Goal: Information Seeking & Learning: Learn about a topic

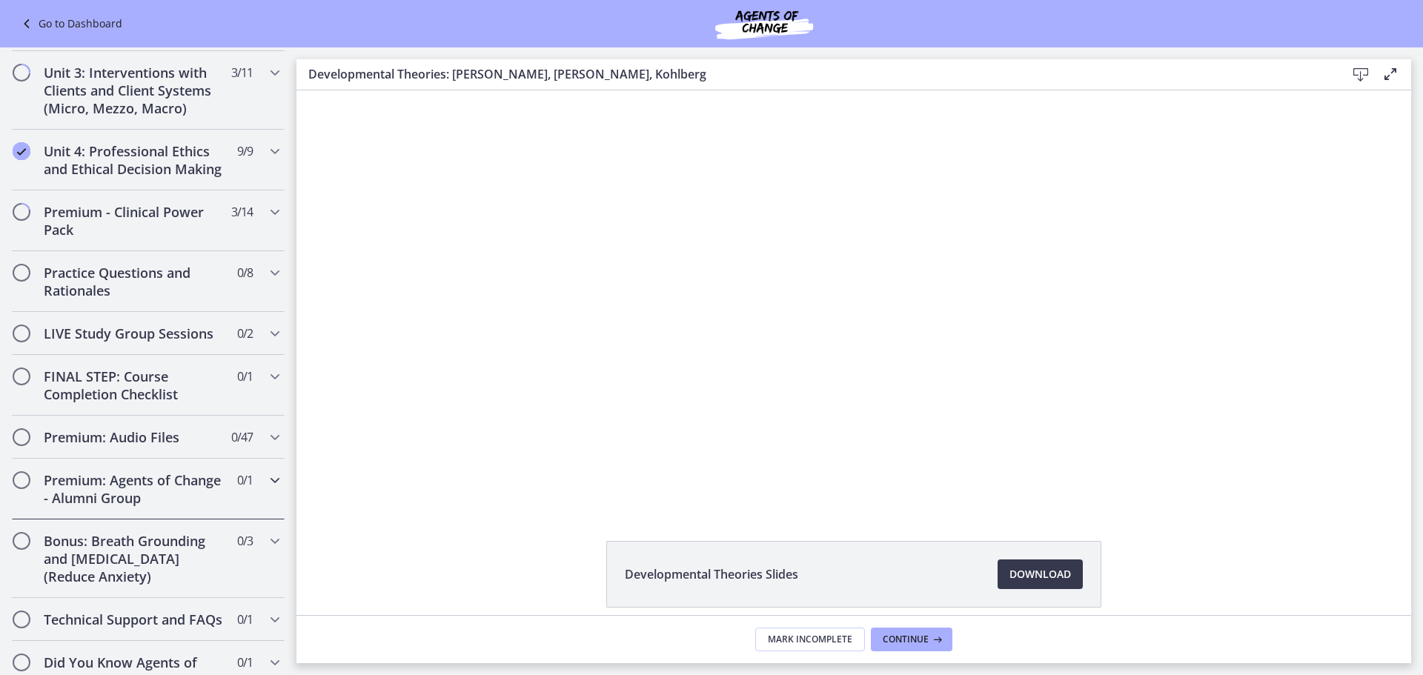
scroll to position [1305, 0]
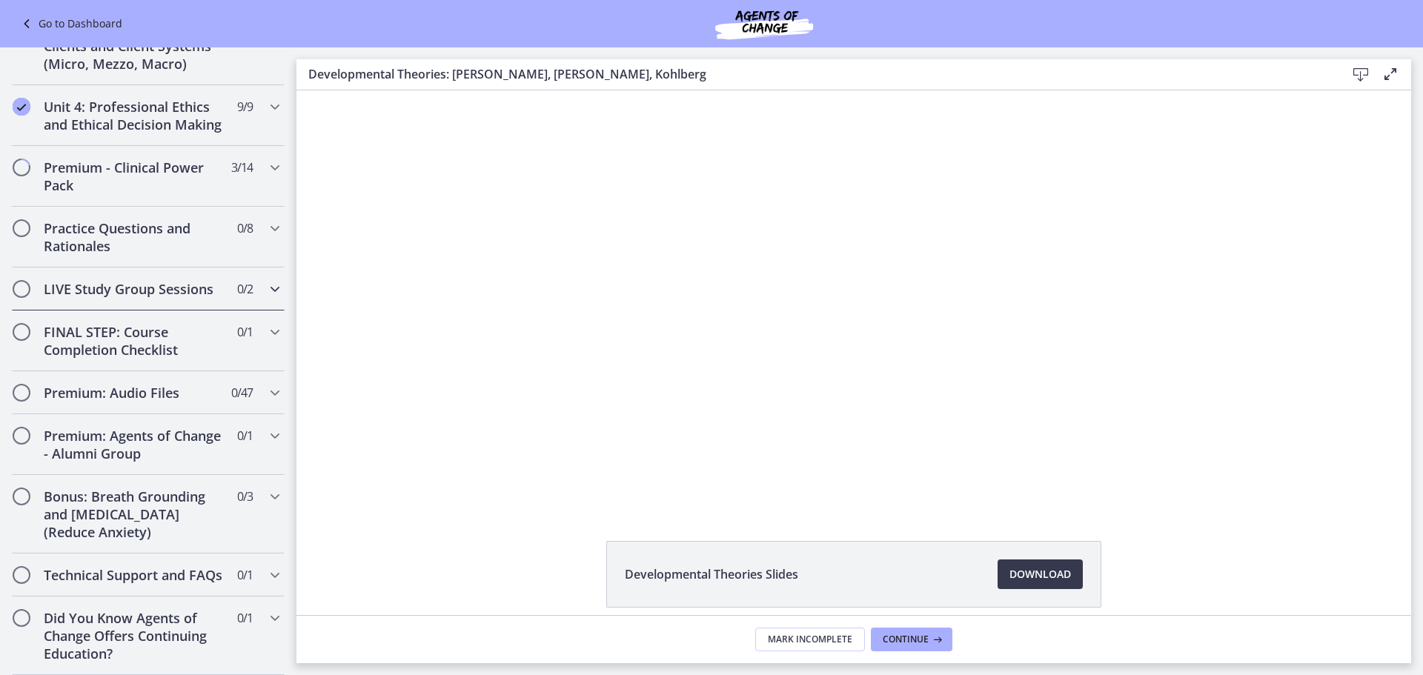
click at [164, 283] on div "LIVE Study Group Sessions 0 / 2 Completed" at bounding box center [148, 289] width 273 height 43
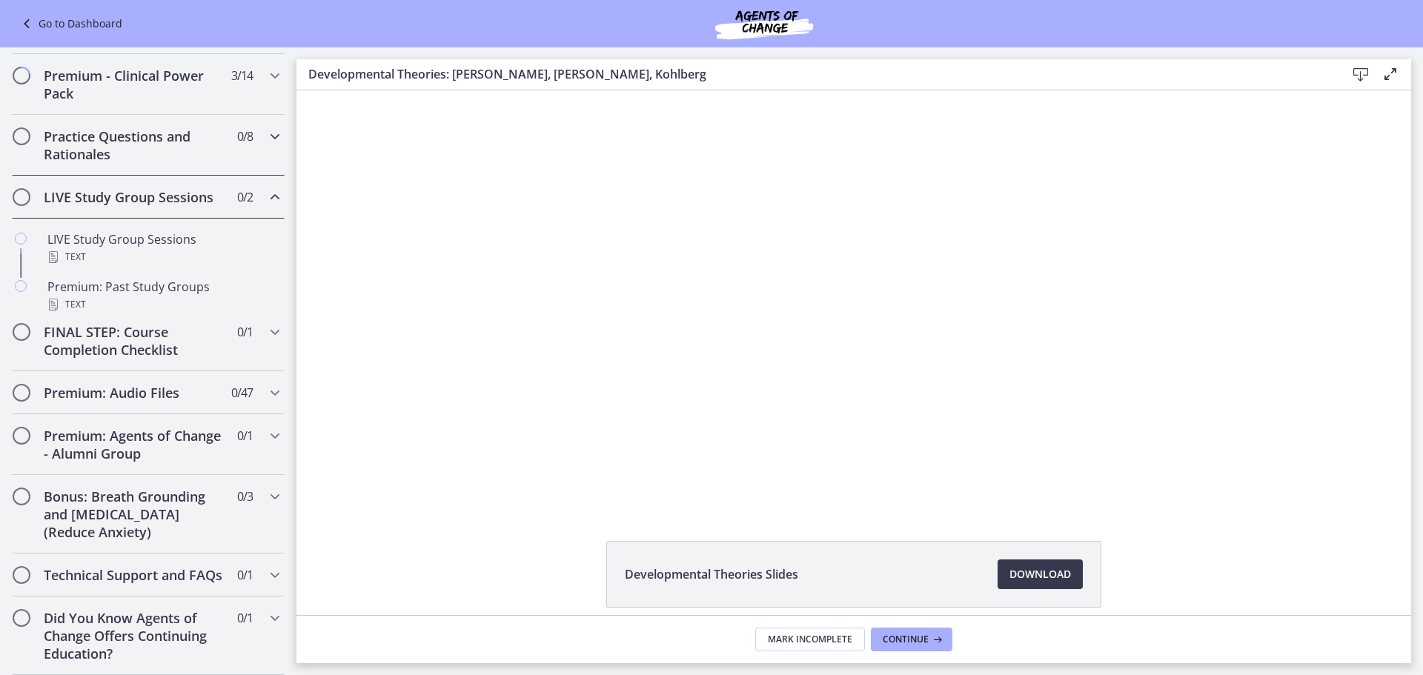
scroll to position [587, 0]
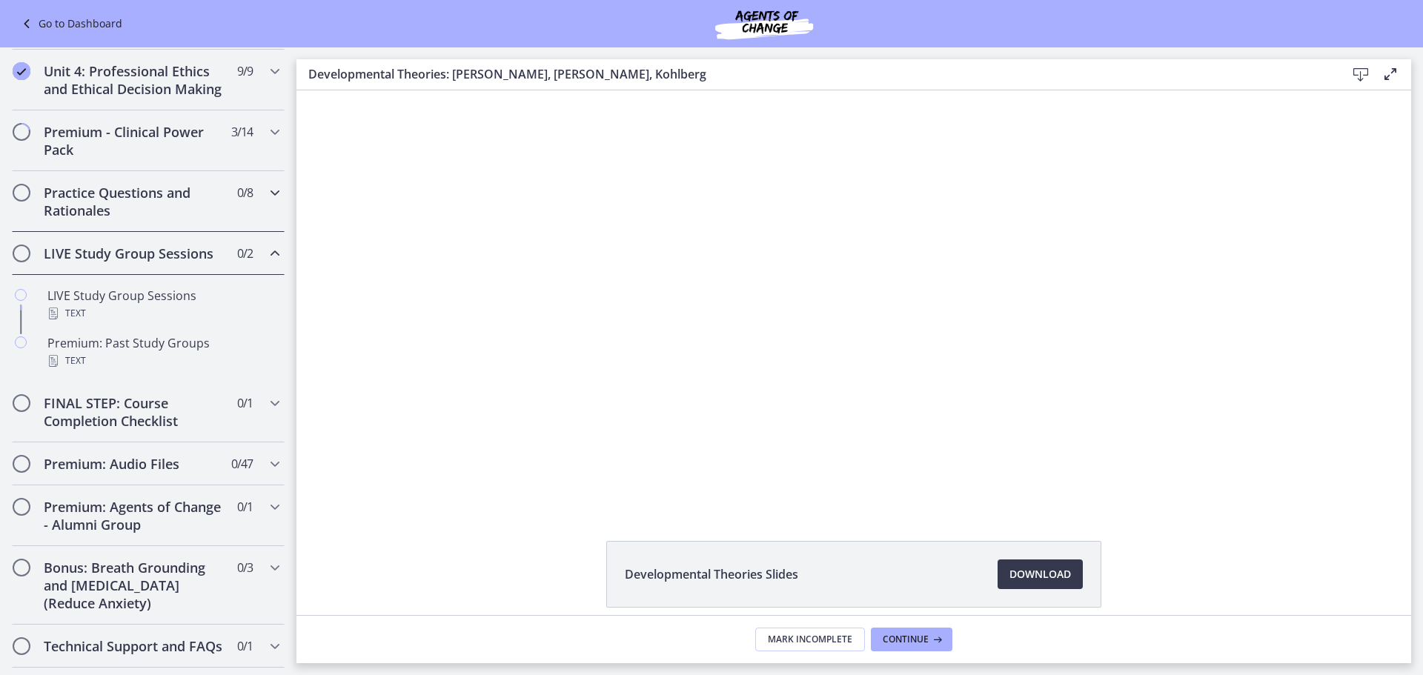
click at [164, 232] on div "Practice Questions and Rationales 0 / 8 Completed" at bounding box center [148, 201] width 273 height 61
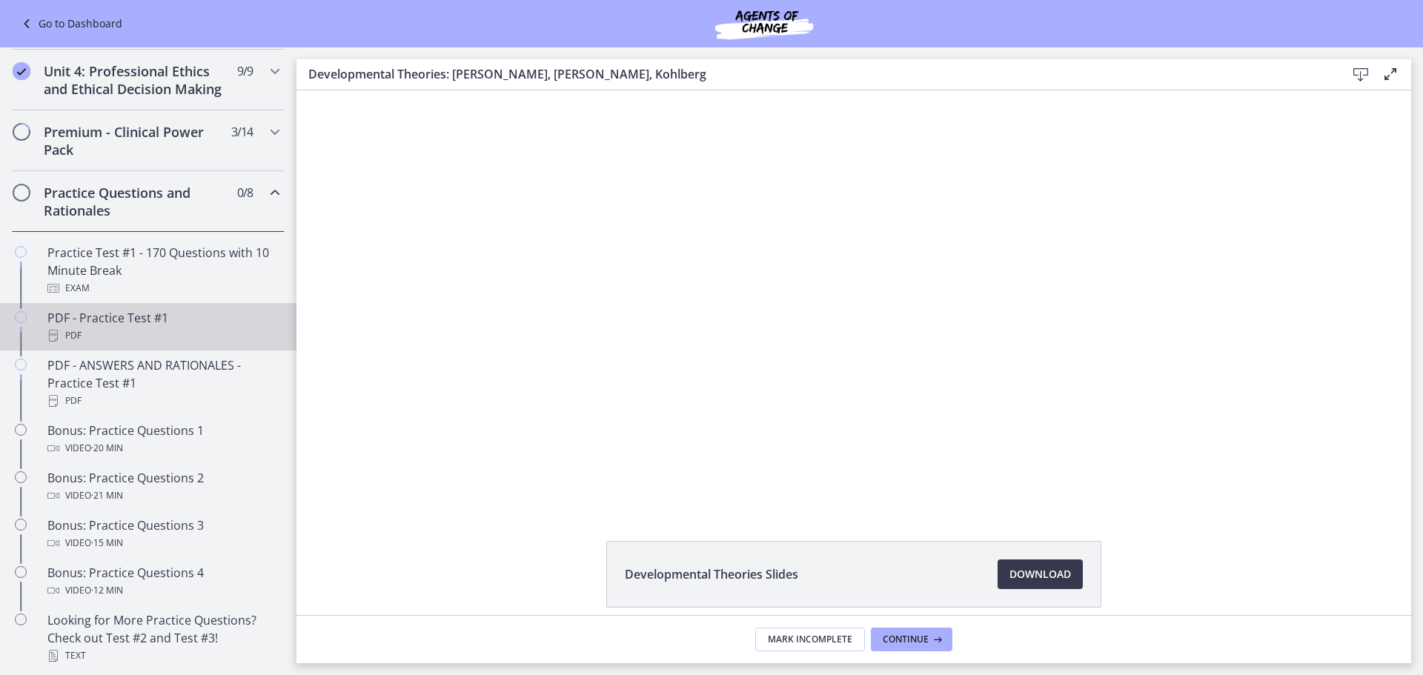
click at [157, 345] on div "PDF" at bounding box center [162, 336] width 231 height 18
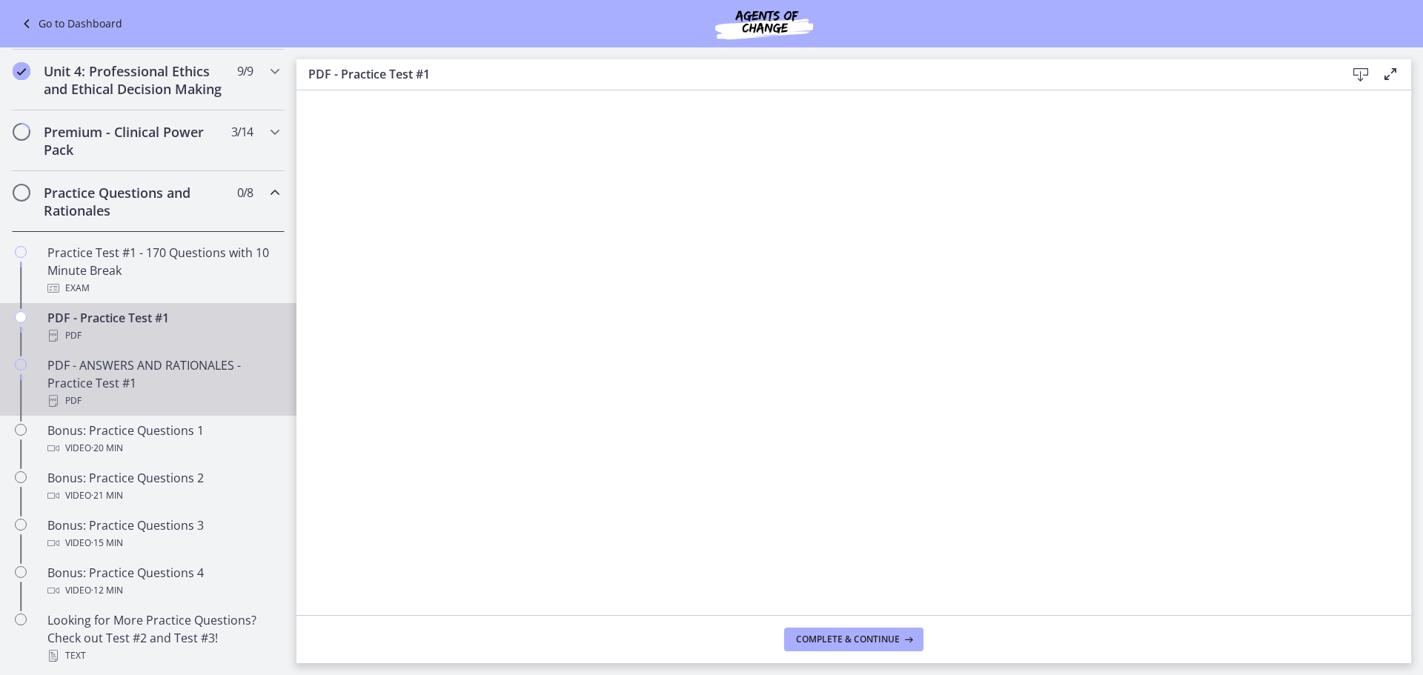
click at [139, 407] on div "PDF - ANSWERS AND RATIONALES - Practice Test #1 PDF" at bounding box center [162, 383] width 231 height 53
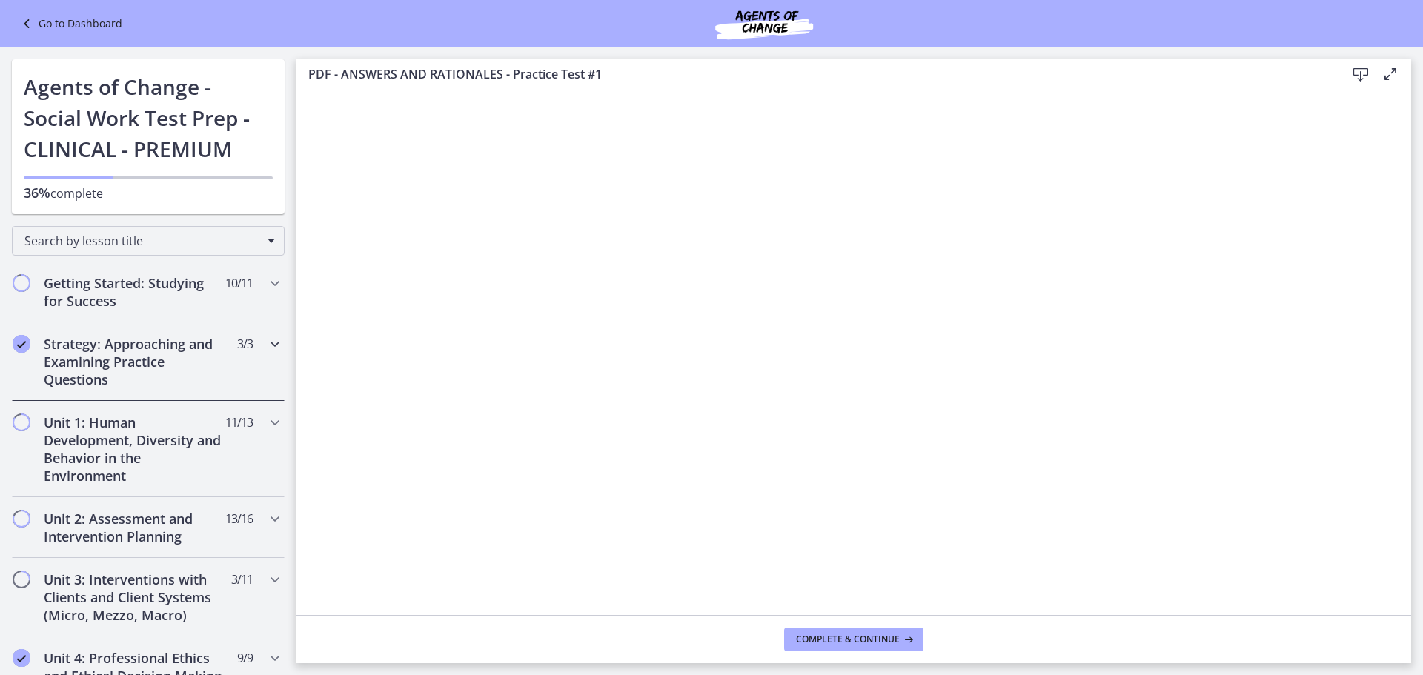
click at [205, 349] on h2 "Strategy: Approaching and Examining Practice Questions" at bounding box center [134, 361] width 181 height 53
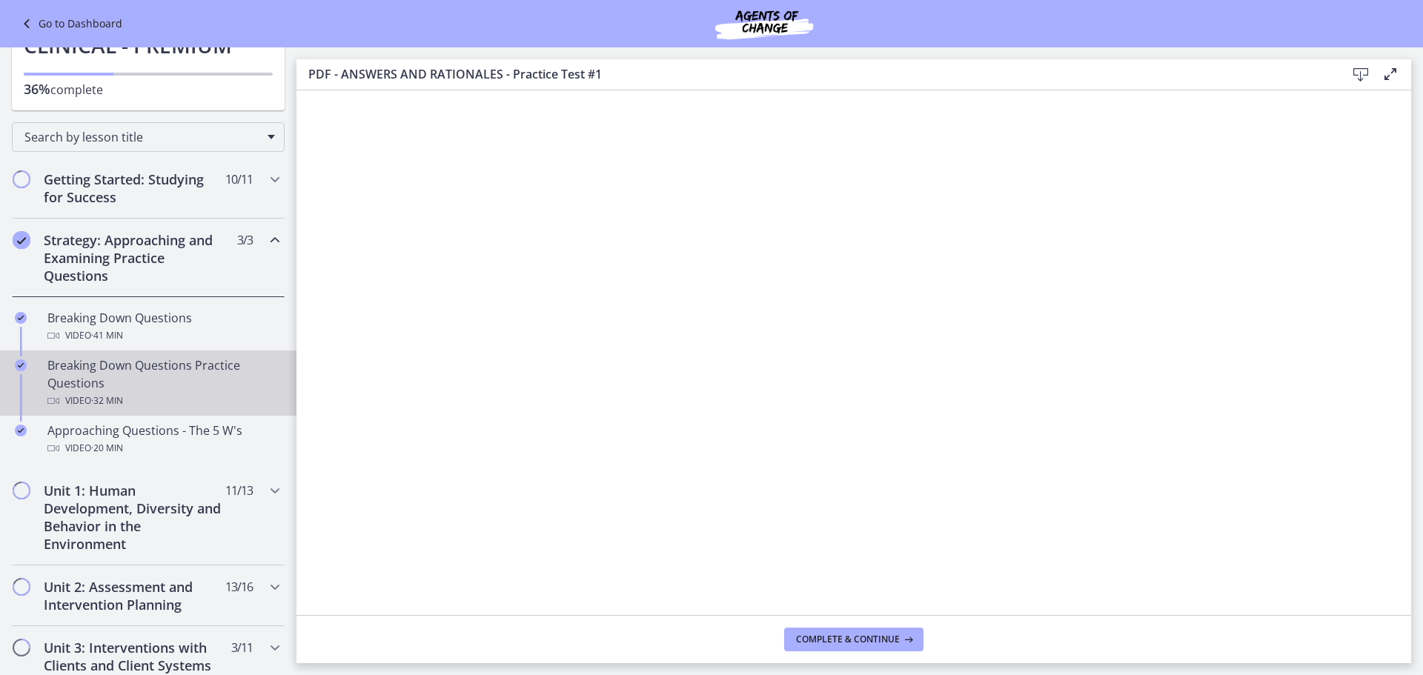
scroll to position [297, 0]
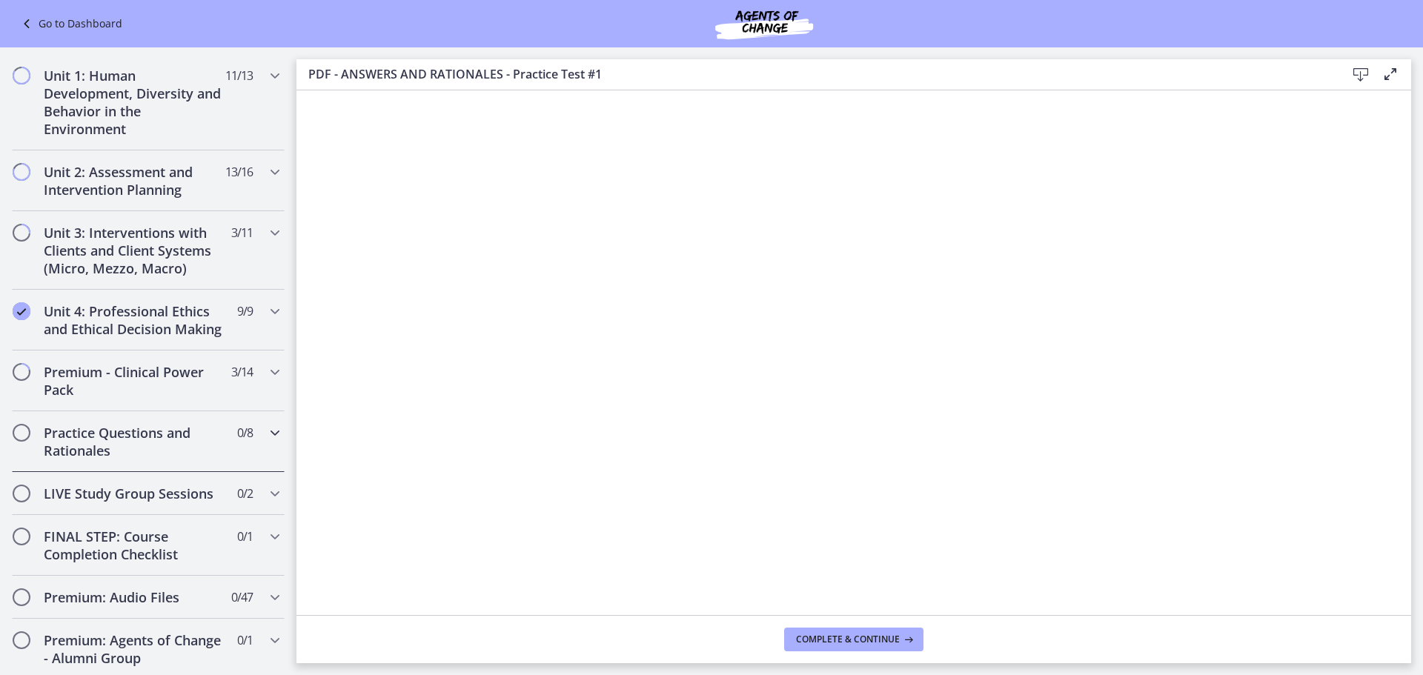
click at [157, 458] on h2 "Practice Questions and Rationales" at bounding box center [134, 442] width 181 height 36
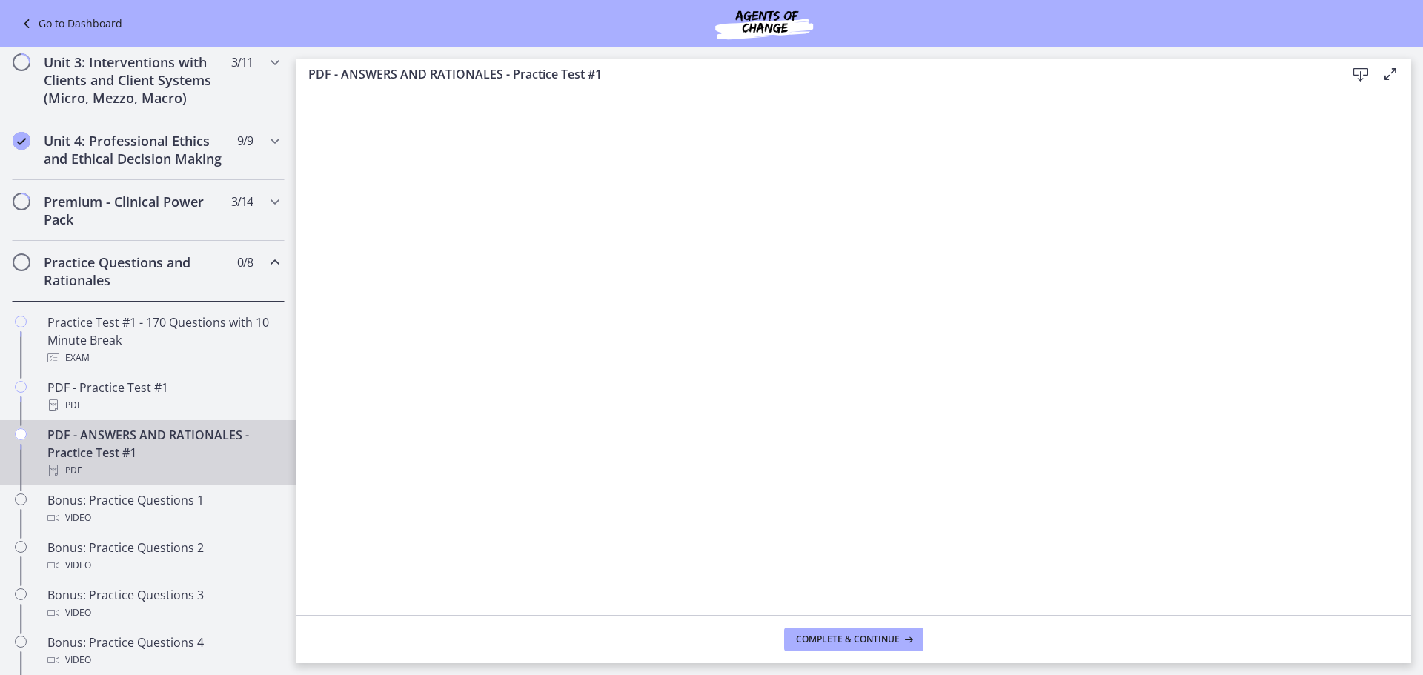
scroll to position [517, 0]
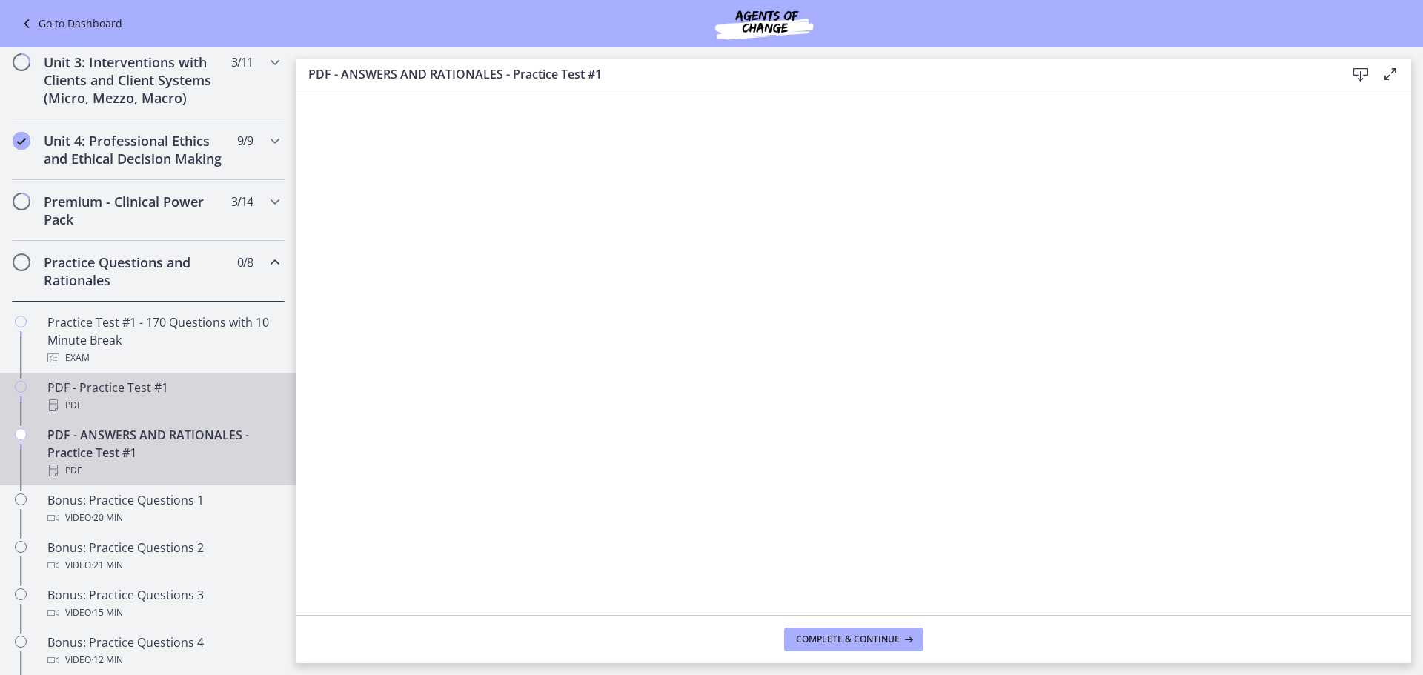
click at [170, 403] on div "PDF - Practice Test #1 PDF" at bounding box center [162, 397] width 231 height 36
click at [160, 474] on div "PDF - ANSWERS AND RATIONALES - Practice Test #1 PDF" at bounding box center [162, 452] width 231 height 53
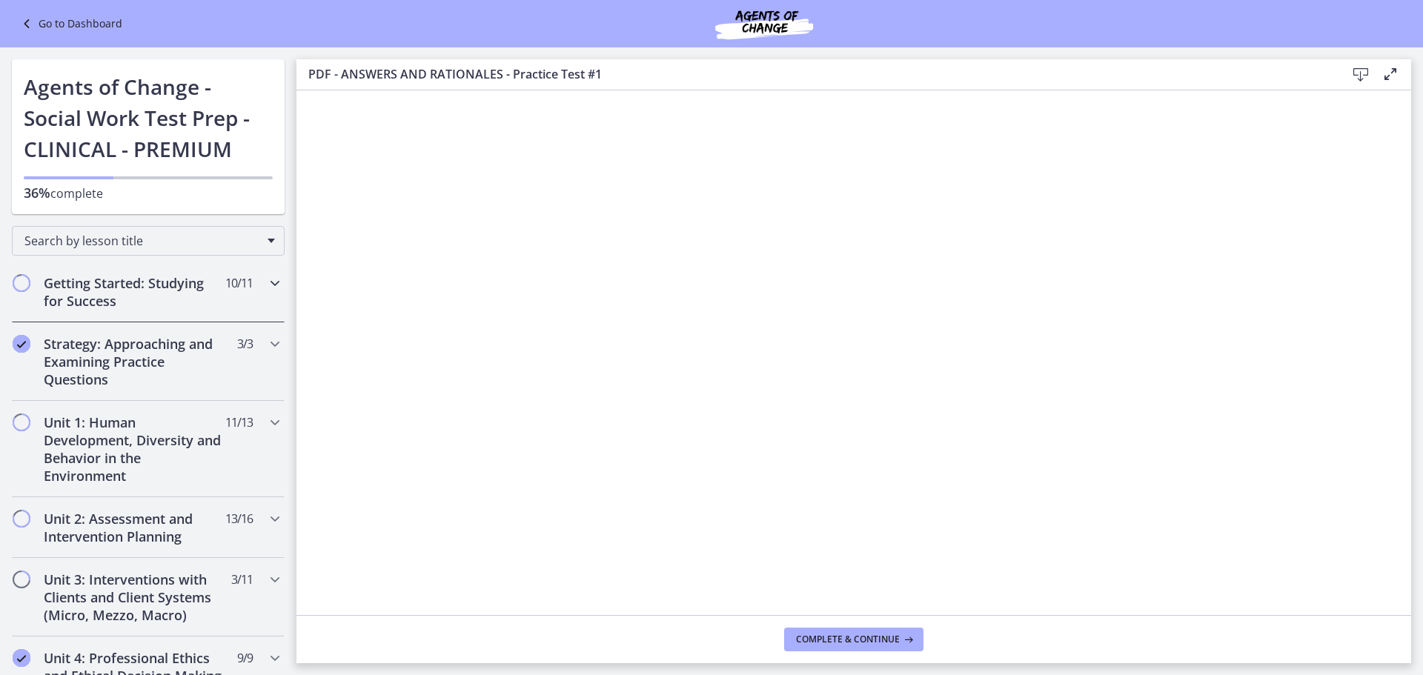
click at [148, 307] on h2 "Getting Started: Studying for Success" at bounding box center [134, 292] width 181 height 36
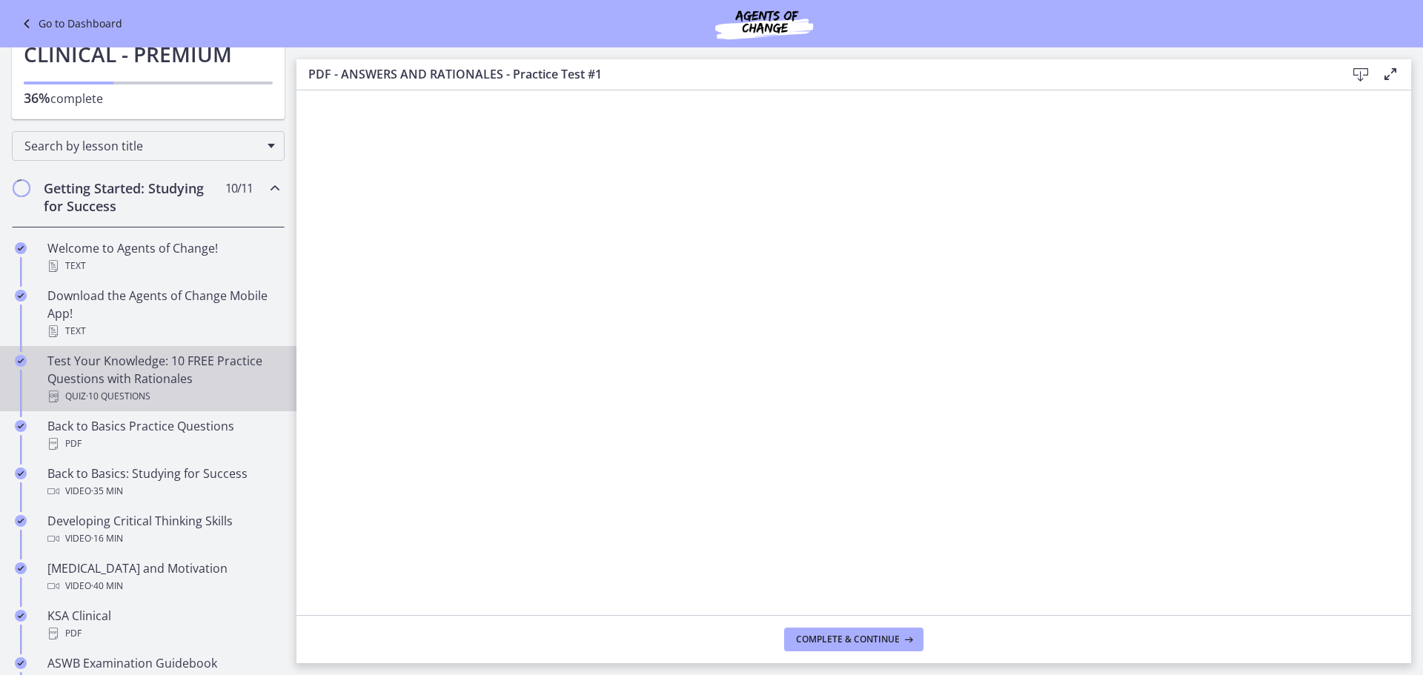
scroll to position [222, 0]
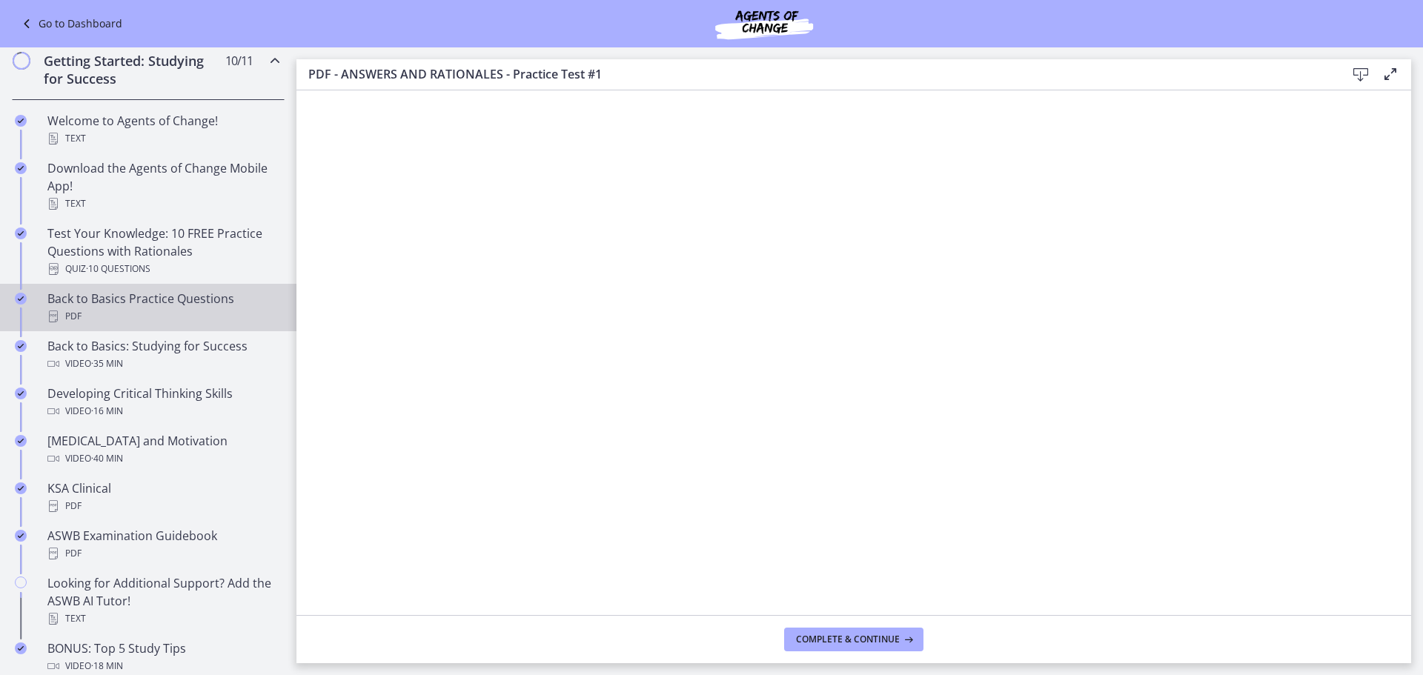
click at [216, 318] on div "PDF" at bounding box center [162, 317] width 231 height 18
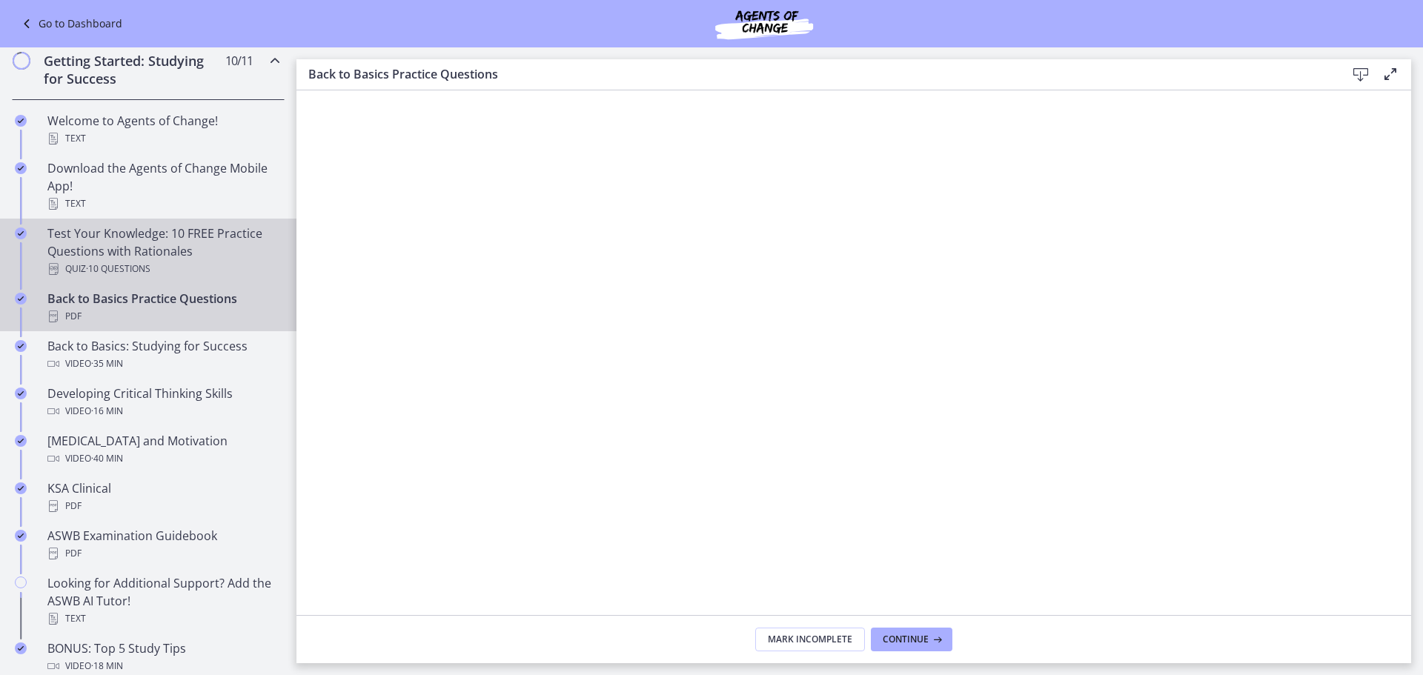
click at [76, 234] on div "Test Your Knowledge: 10 FREE Practice Questions with Rationales Quiz · 10 Quest…" at bounding box center [162, 251] width 231 height 53
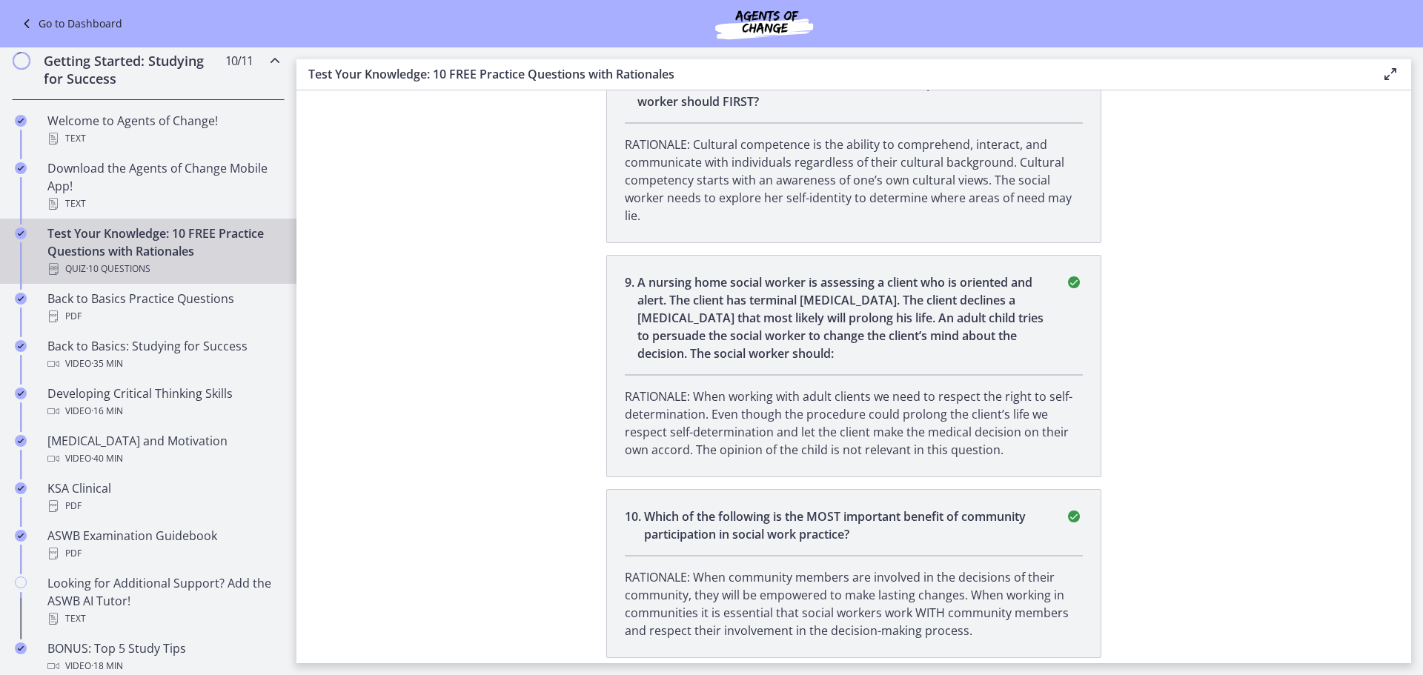
scroll to position [2066, 0]
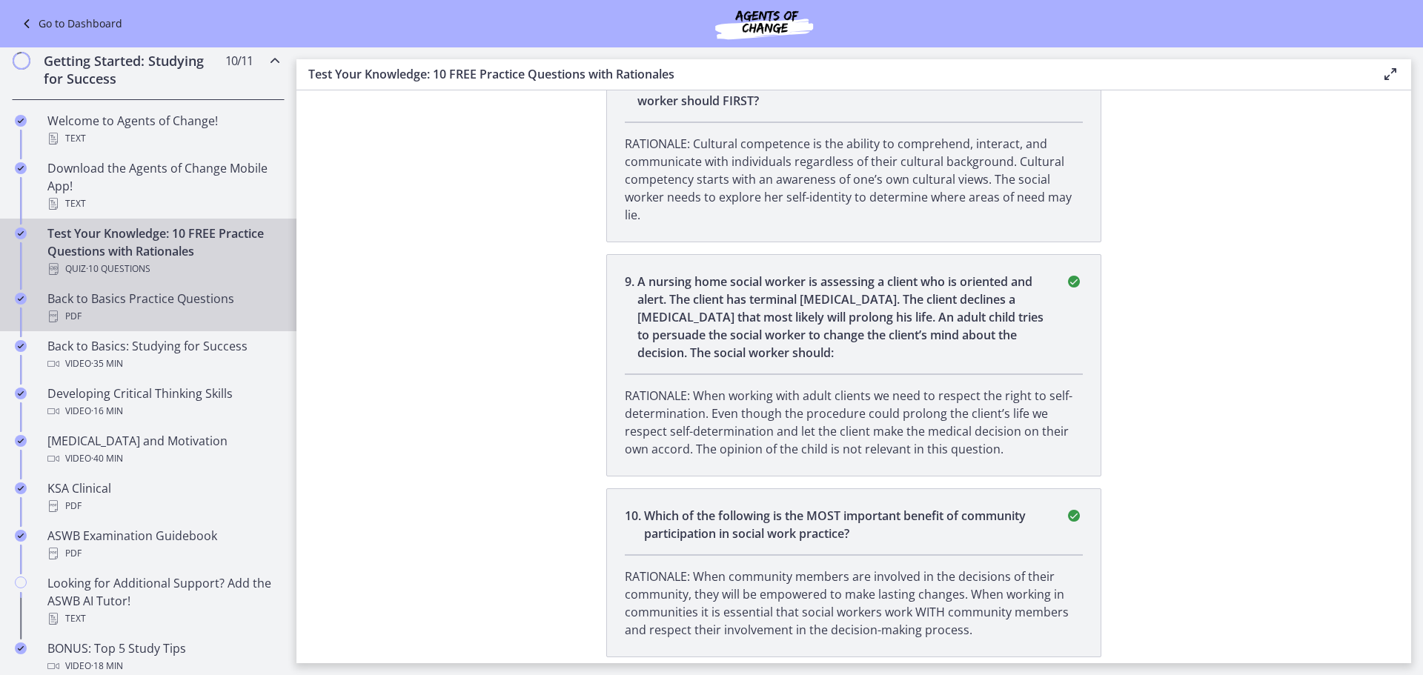
click at [208, 303] on div "Back to Basics Practice Questions PDF" at bounding box center [162, 308] width 231 height 36
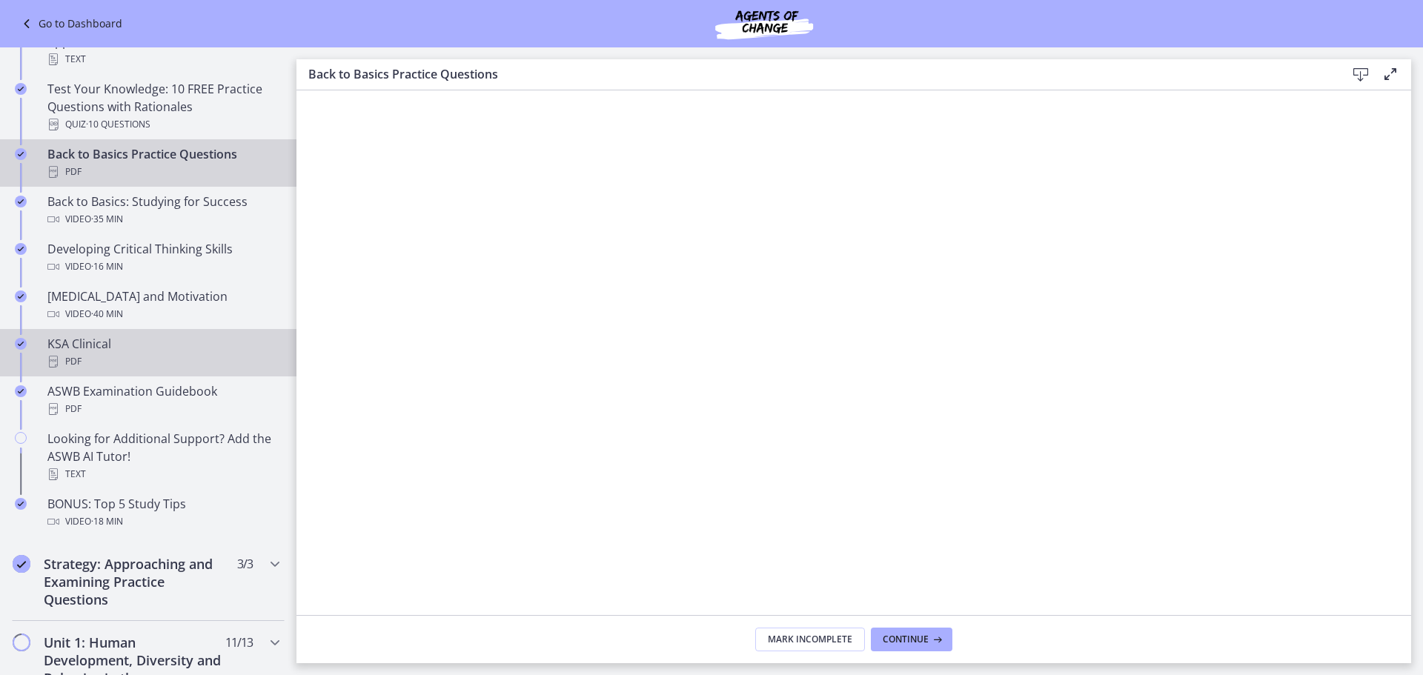
scroll to position [371, 0]
click at [153, 345] on div "KSA Clinical PDF" at bounding box center [162, 349] width 231 height 36
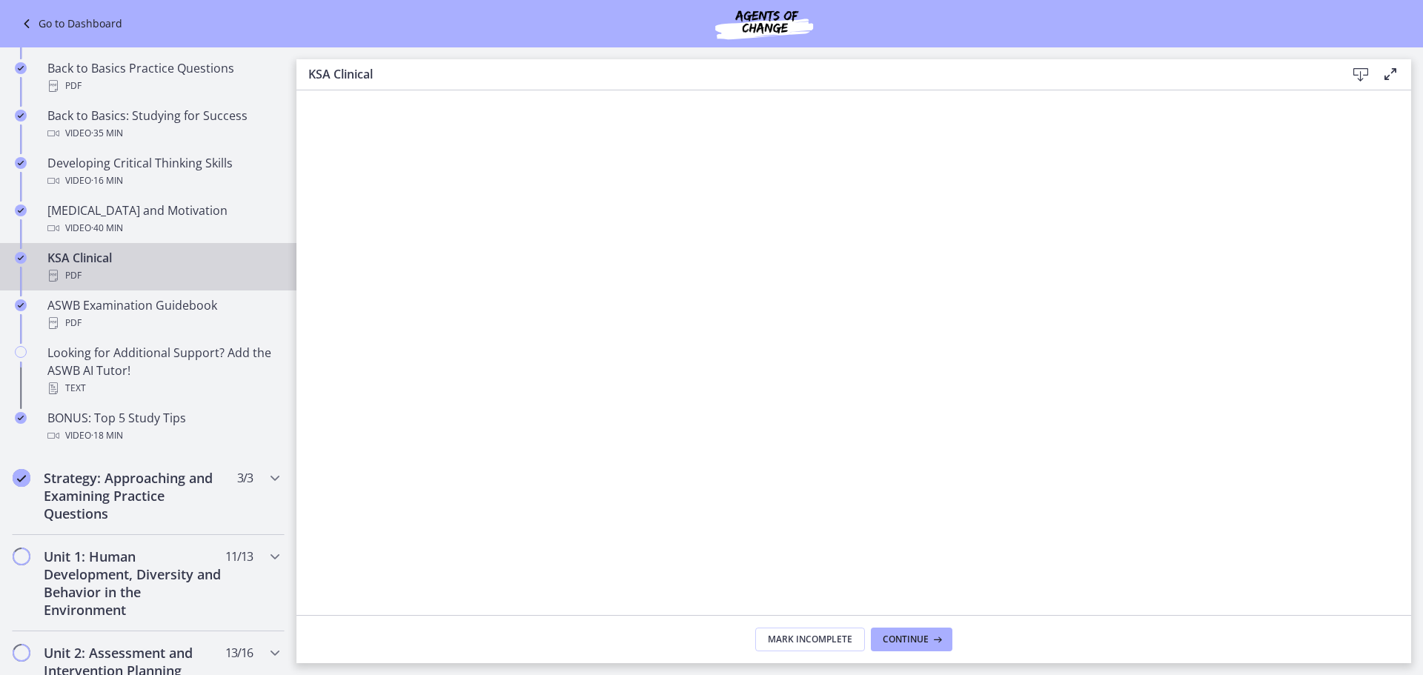
scroll to position [593, 0]
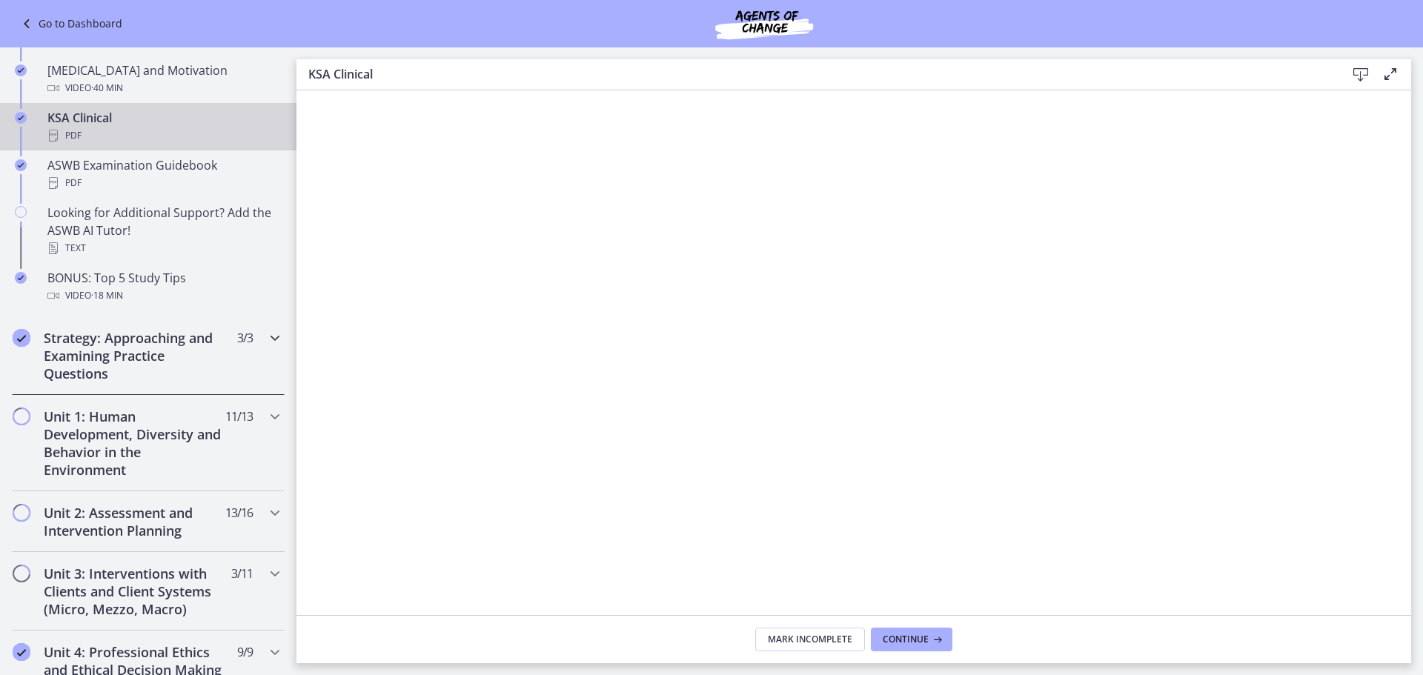
click at [147, 357] on h2 "Strategy: Approaching and Examining Practice Questions" at bounding box center [134, 355] width 181 height 53
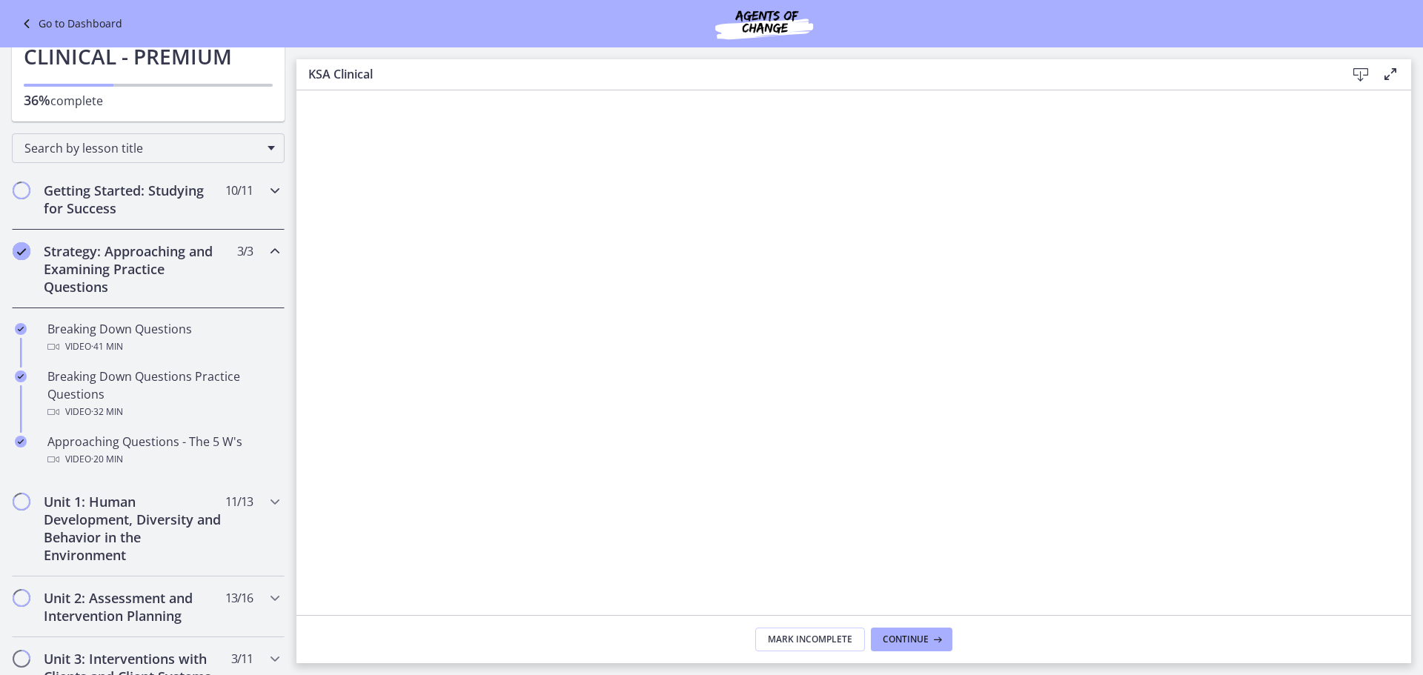
scroll to position [0, 0]
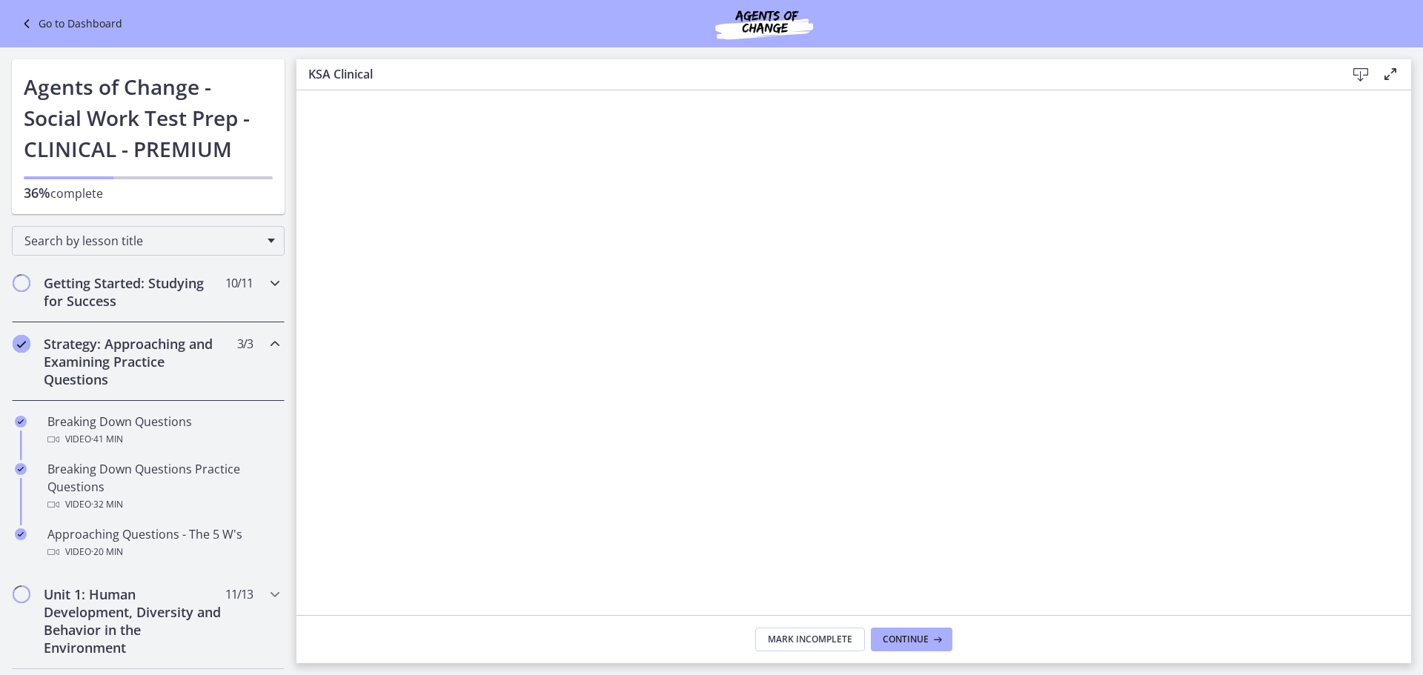
click at [173, 293] on h2 "Getting Started: Studying for Success" at bounding box center [134, 292] width 181 height 36
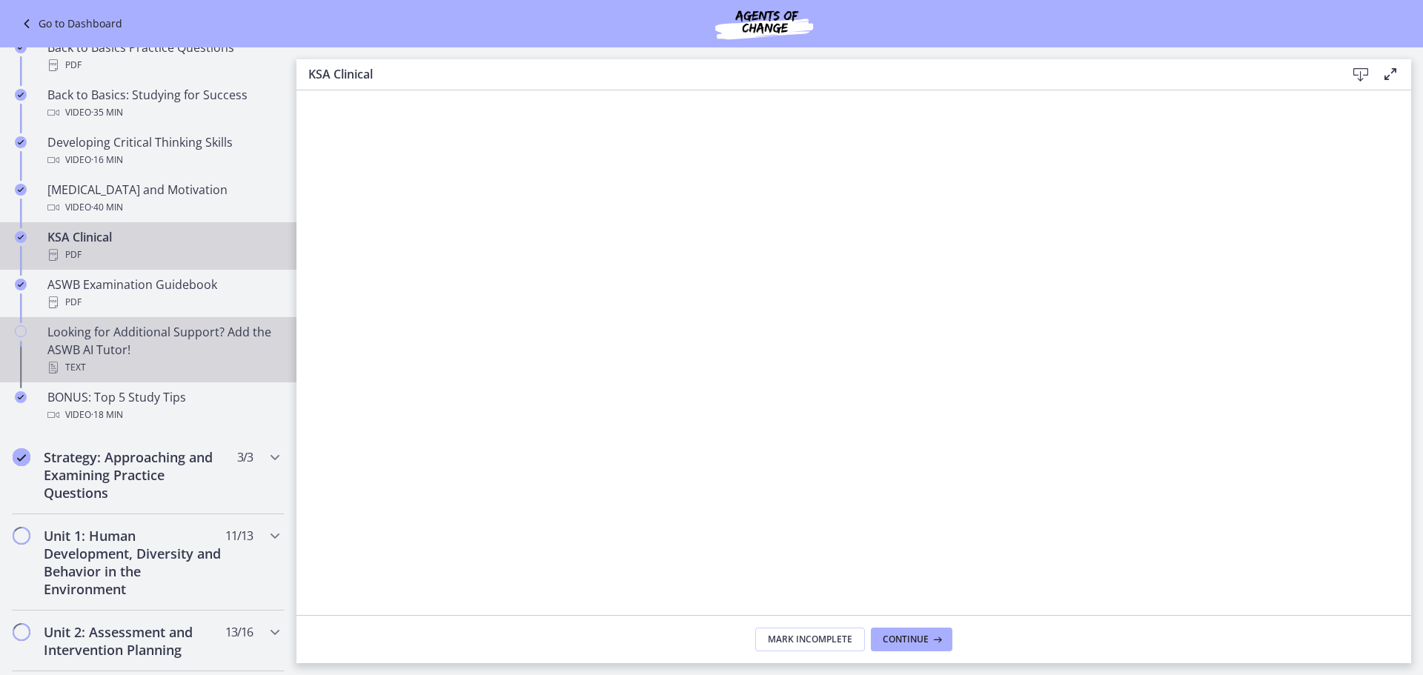
scroll to position [519, 0]
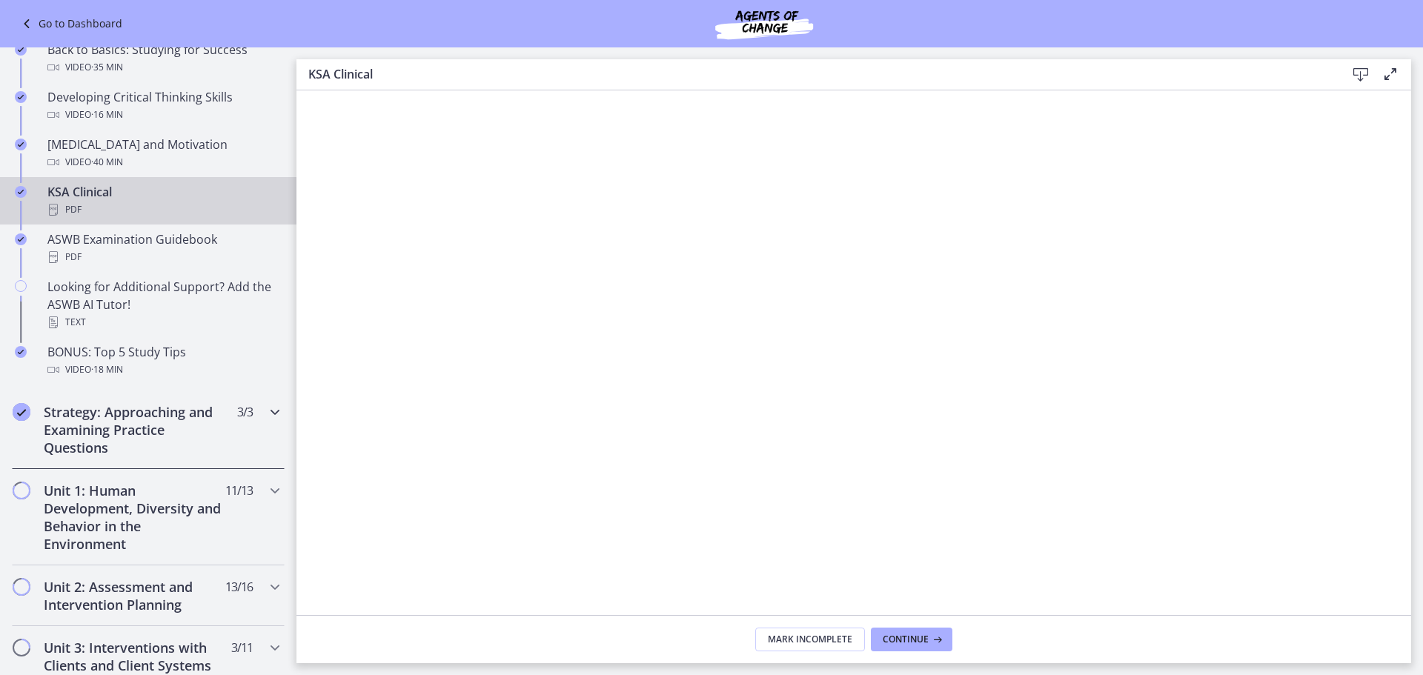
click at [175, 423] on h2 "Strategy: Approaching and Examining Practice Questions" at bounding box center [134, 429] width 181 height 53
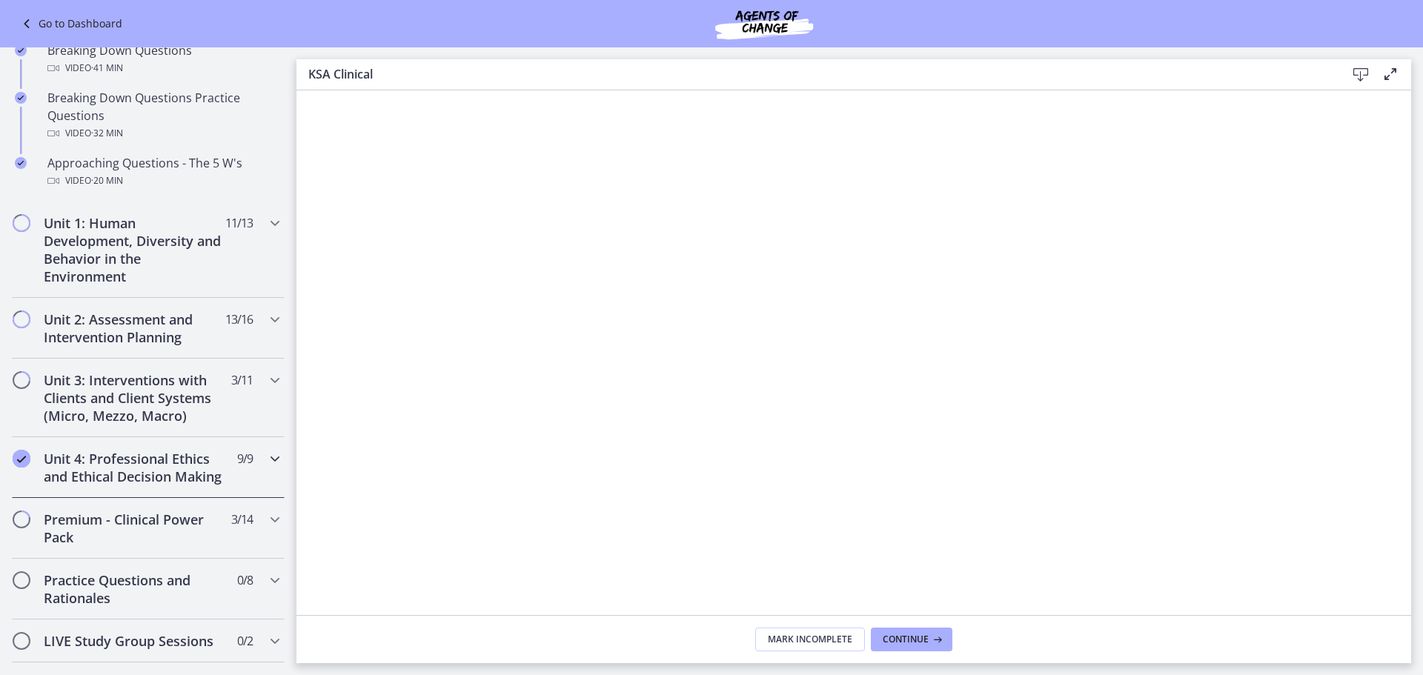
scroll to position [371, 0]
click at [170, 325] on h2 "Unit 2: Assessment and Intervention Planning" at bounding box center [134, 329] width 181 height 36
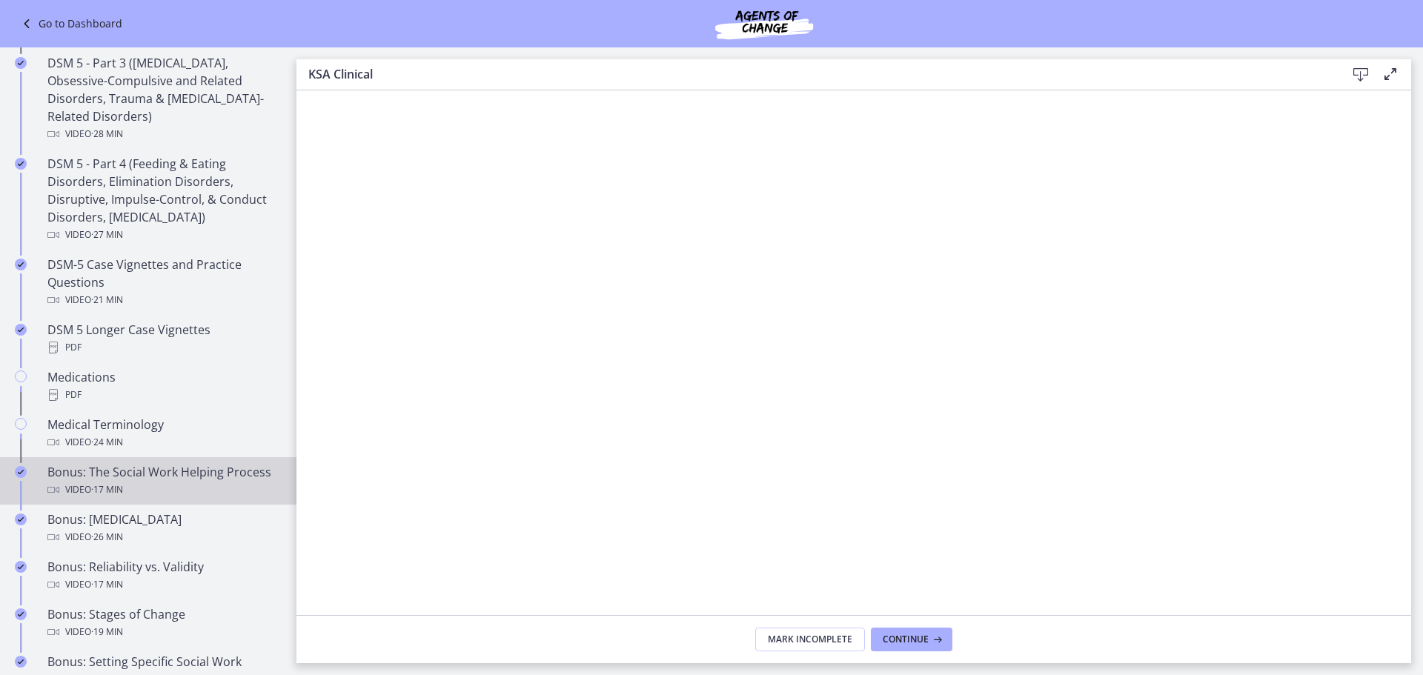
scroll to position [815, 0]
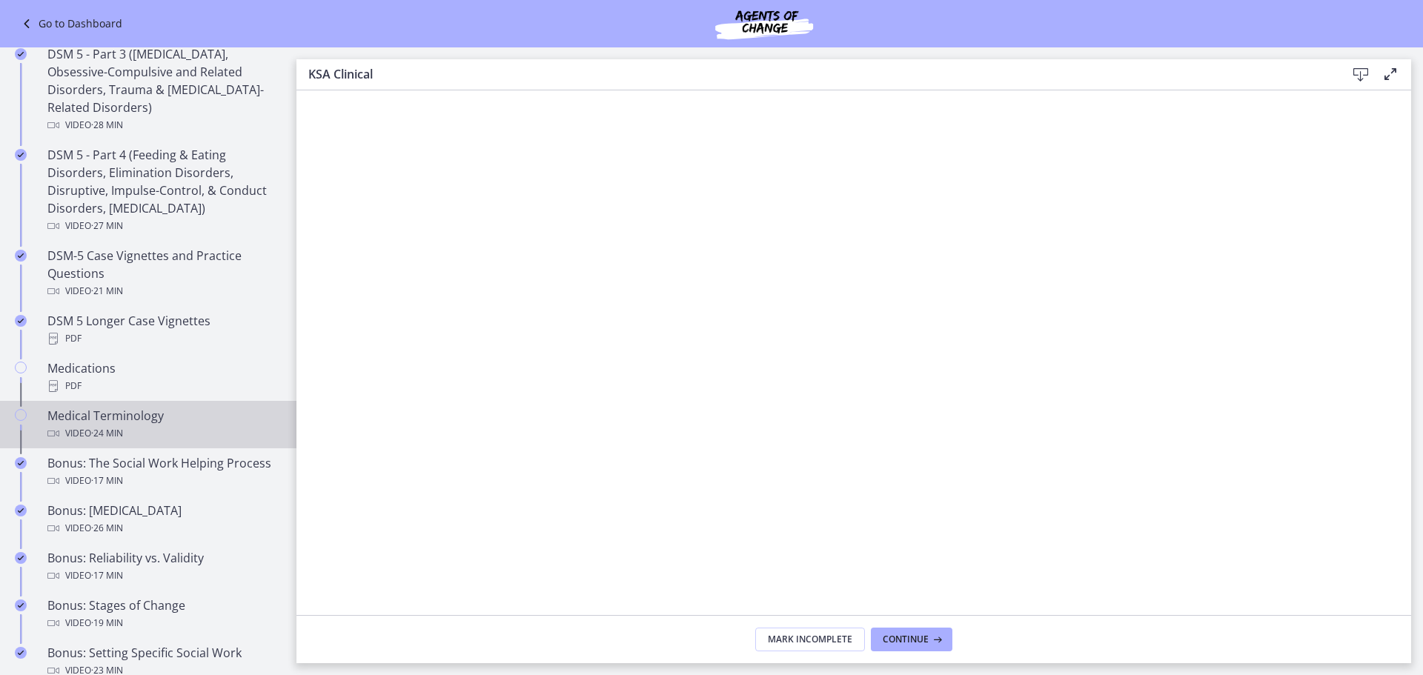
click at [200, 413] on div "Medical Terminology Video · 24 min" at bounding box center [162, 425] width 231 height 36
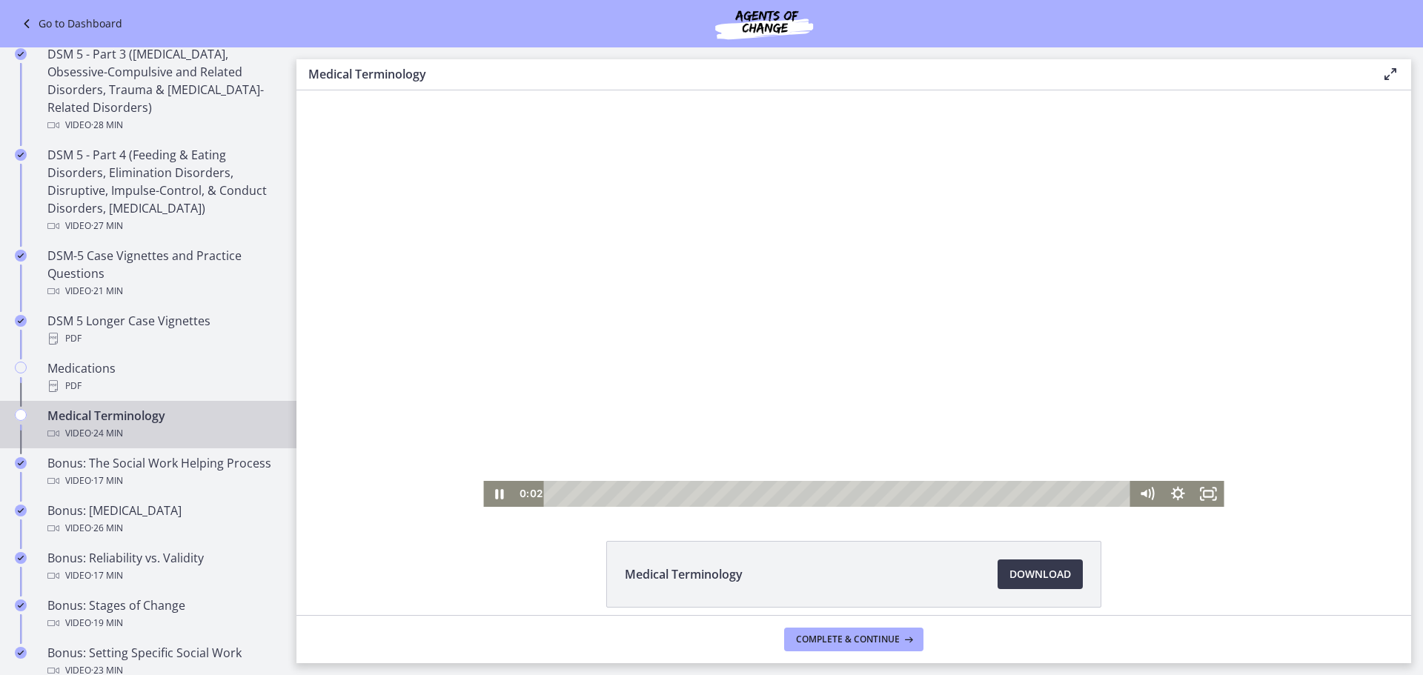
click at [593, 491] on div "Playbar" at bounding box center [840, 494] width 569 height 26
click at [640, 493] on div "3:44" at bounding box center [840, 494] width 569 height 26
click at [704, 494] on div "5:44" at bounding box center [840, 494] width 569 height 26
click at [775, 496] on div "9:22" at bounding box center [840, 494] width 569 height 26
click at [1004, 495] on div "18:51" at bounding box center [840, 494] width 569 height 26
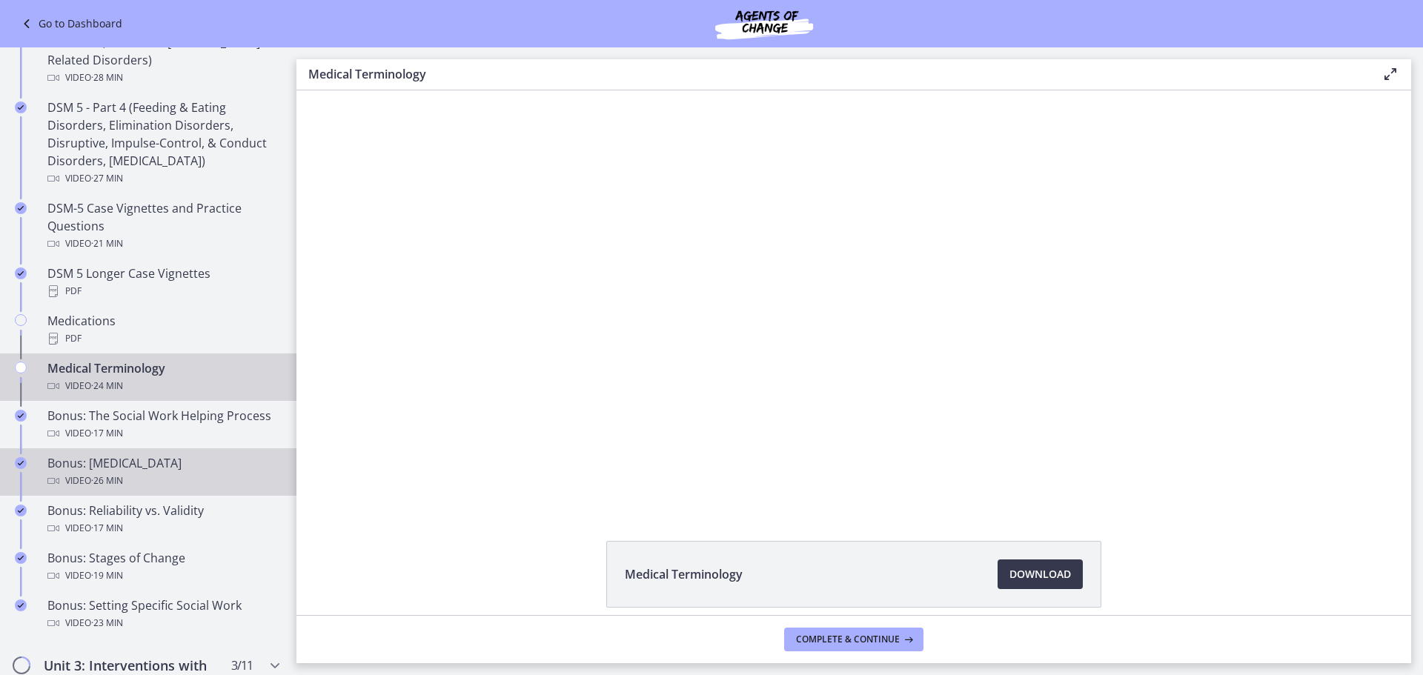
scroll to position [890, 0]
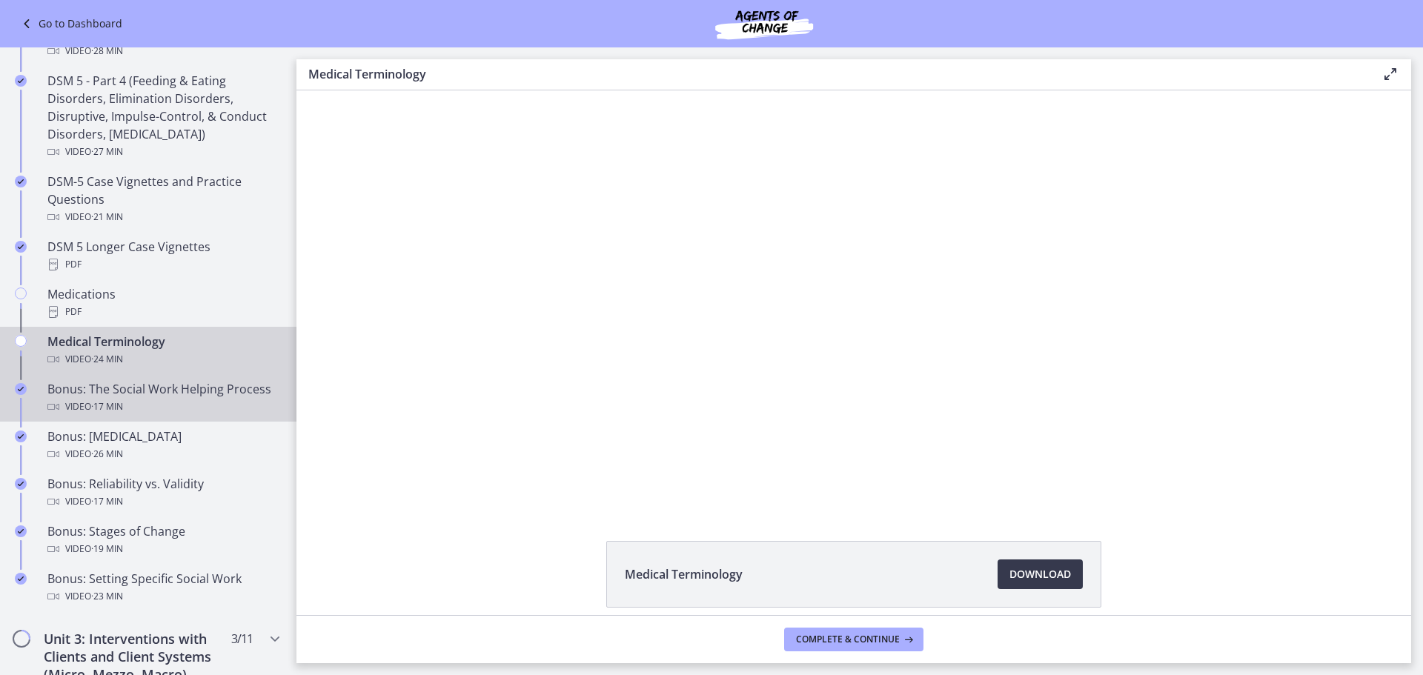
click at [199, 403] on div "Video · 17 min" at bounding box center [162, 407] width 231 height 18
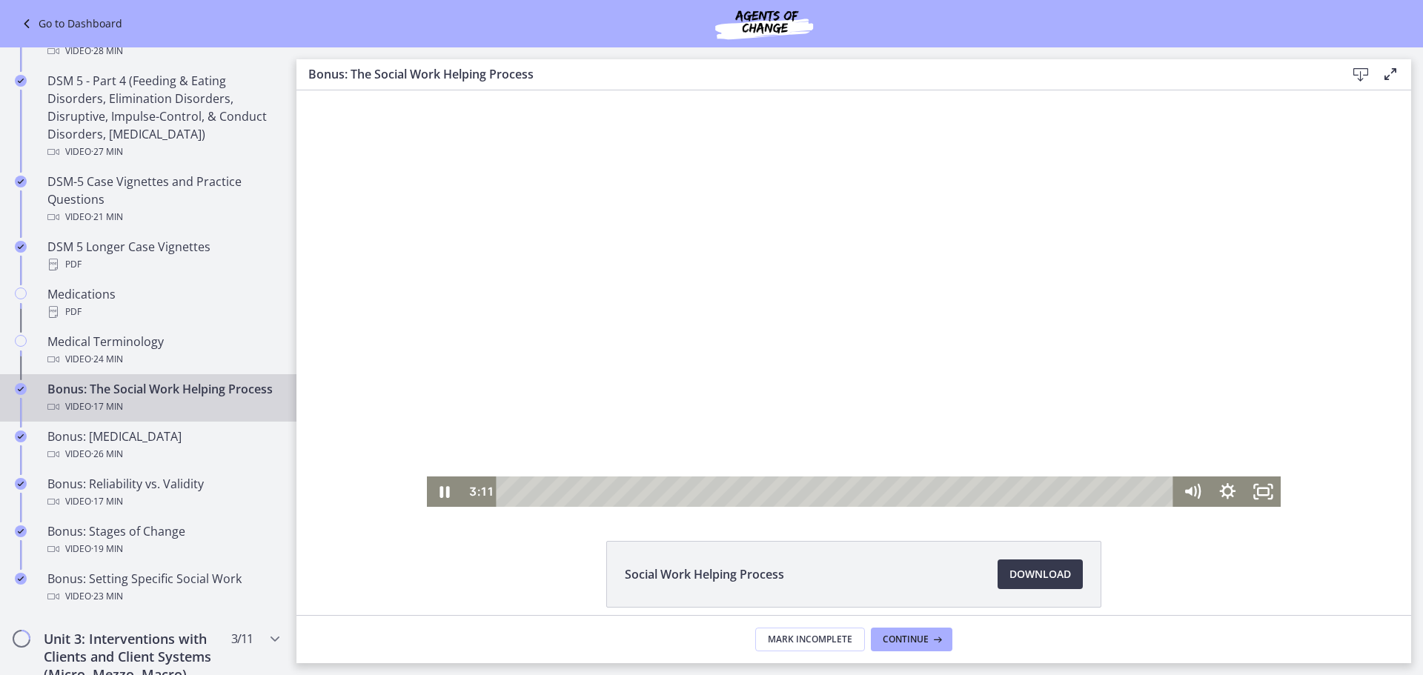
click at [510, 489] on div "Playbar" at bounding box center [838, 492] width 656 height 30
click at [1260, 495] on rect "Fullscreen" at bounding box center [1263, 491] width 10 height 7
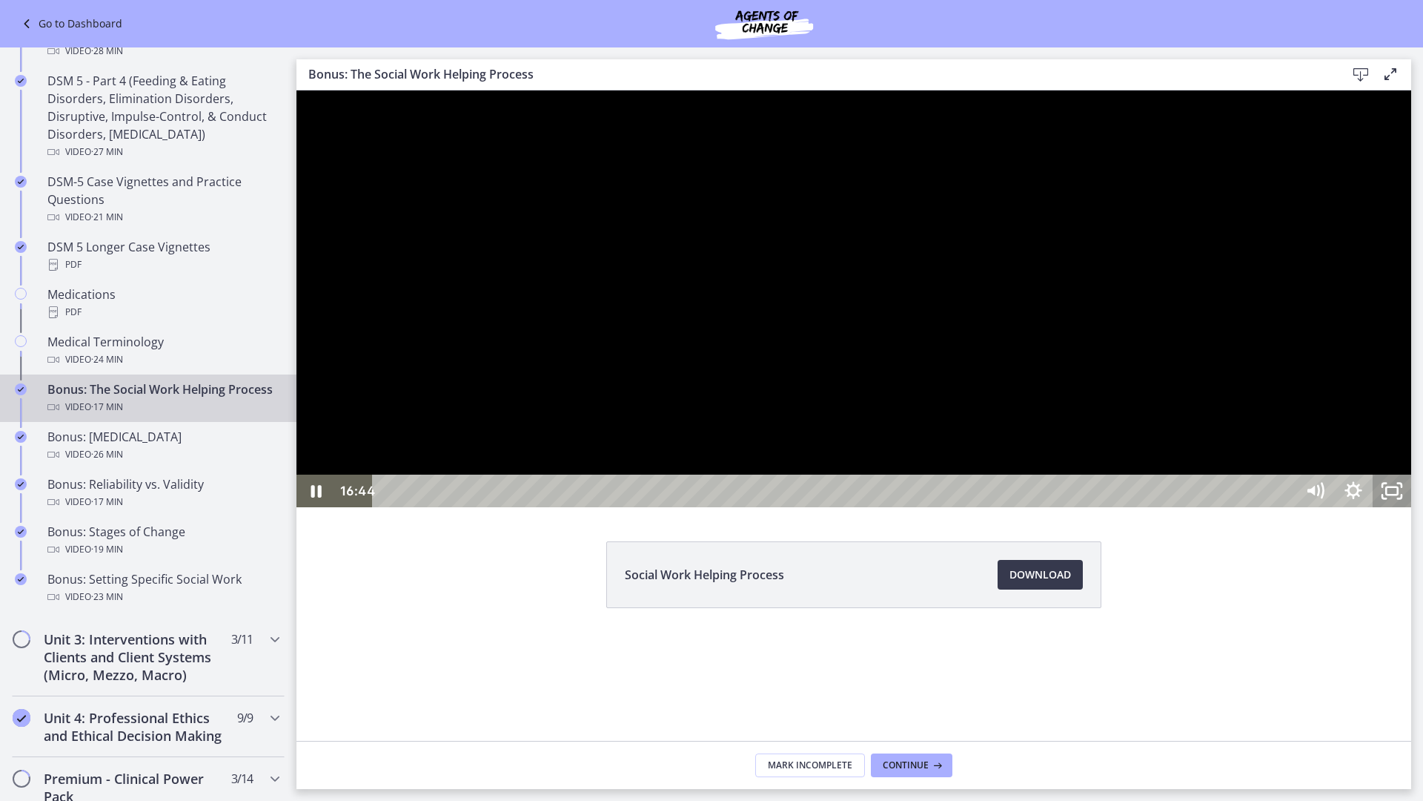
click at [1398, 494] on rect "Unfullscreen" at bounding box center [1392, 490] width 12 height 7
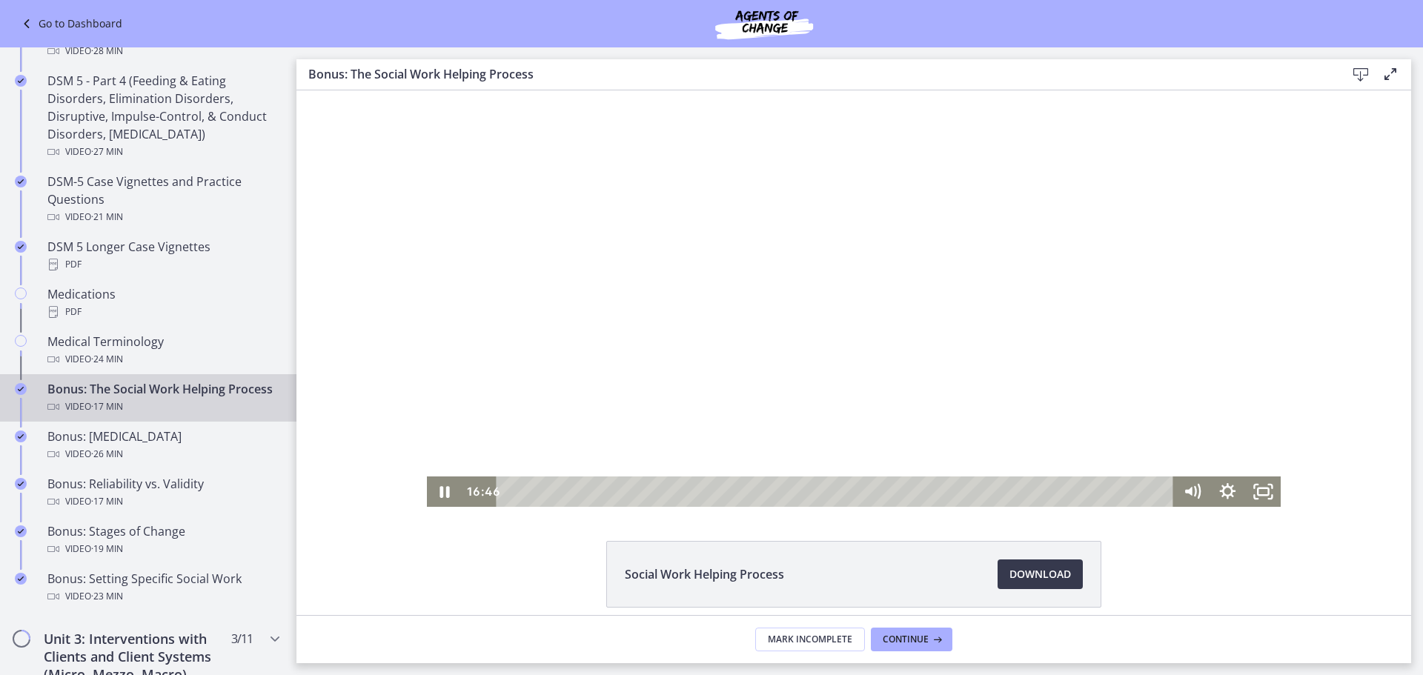
click at [861, 360] on div at bounding box center [854, 298] width 855 height 417
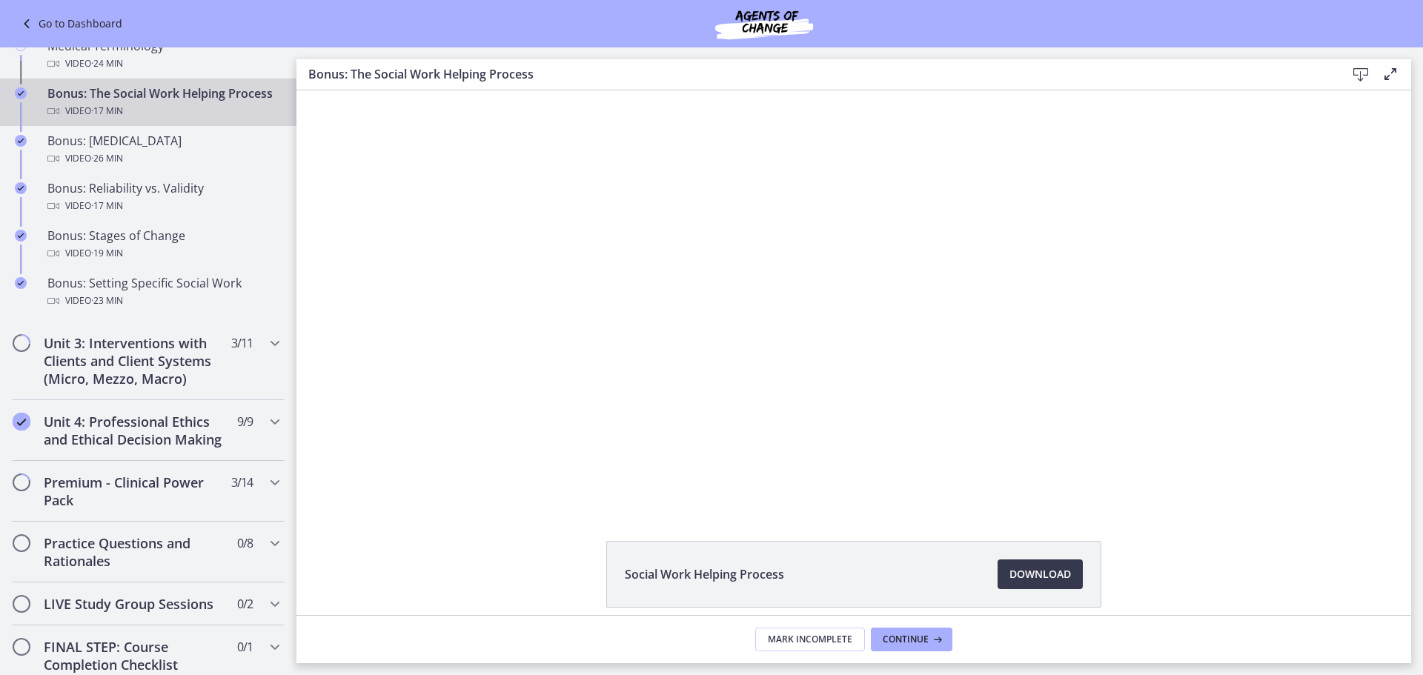
scroll to position [1186, 0]
click at [133, 448] on h2 "Unit 4: Professional Ethics and Ethical Decision Making" at bounding box center [134, 430] width 181 height 36
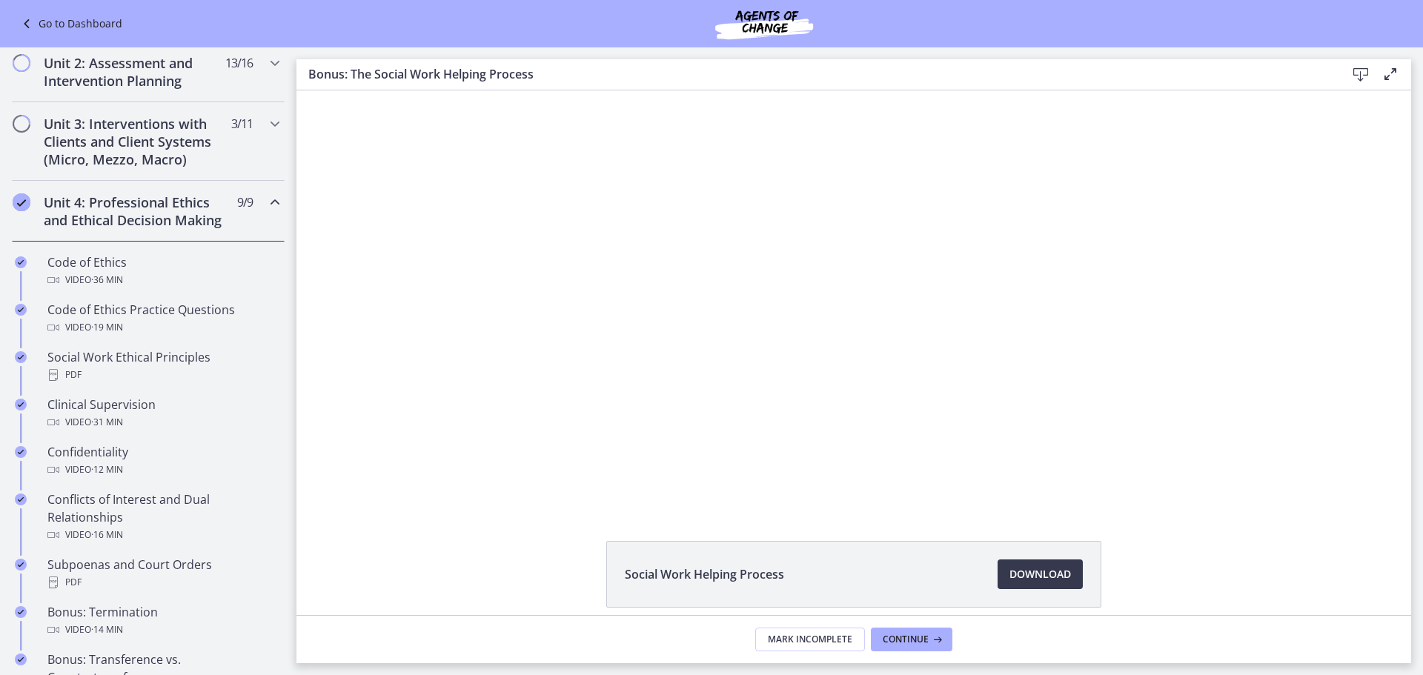
scroll to position [394, 0]
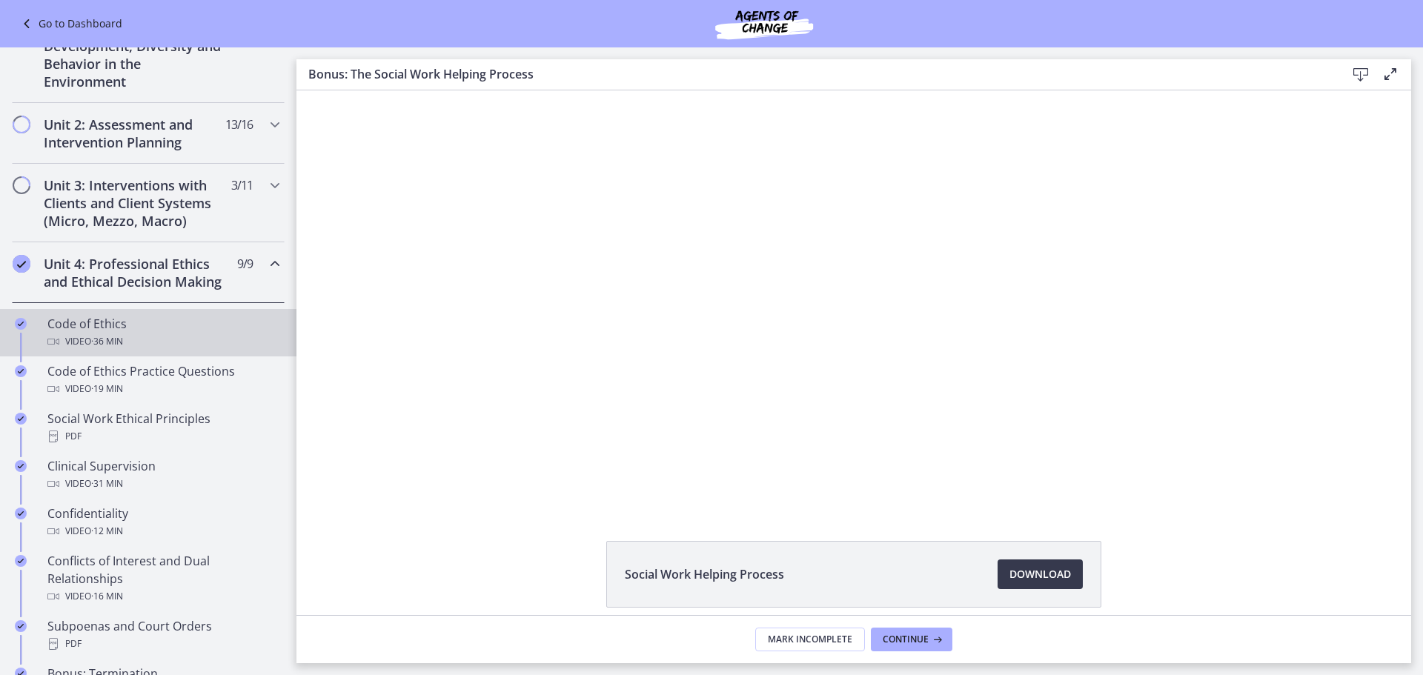
click at [143, 351] on div "Video · 36 min" at bounding box center [162, 342] width 231 height 18
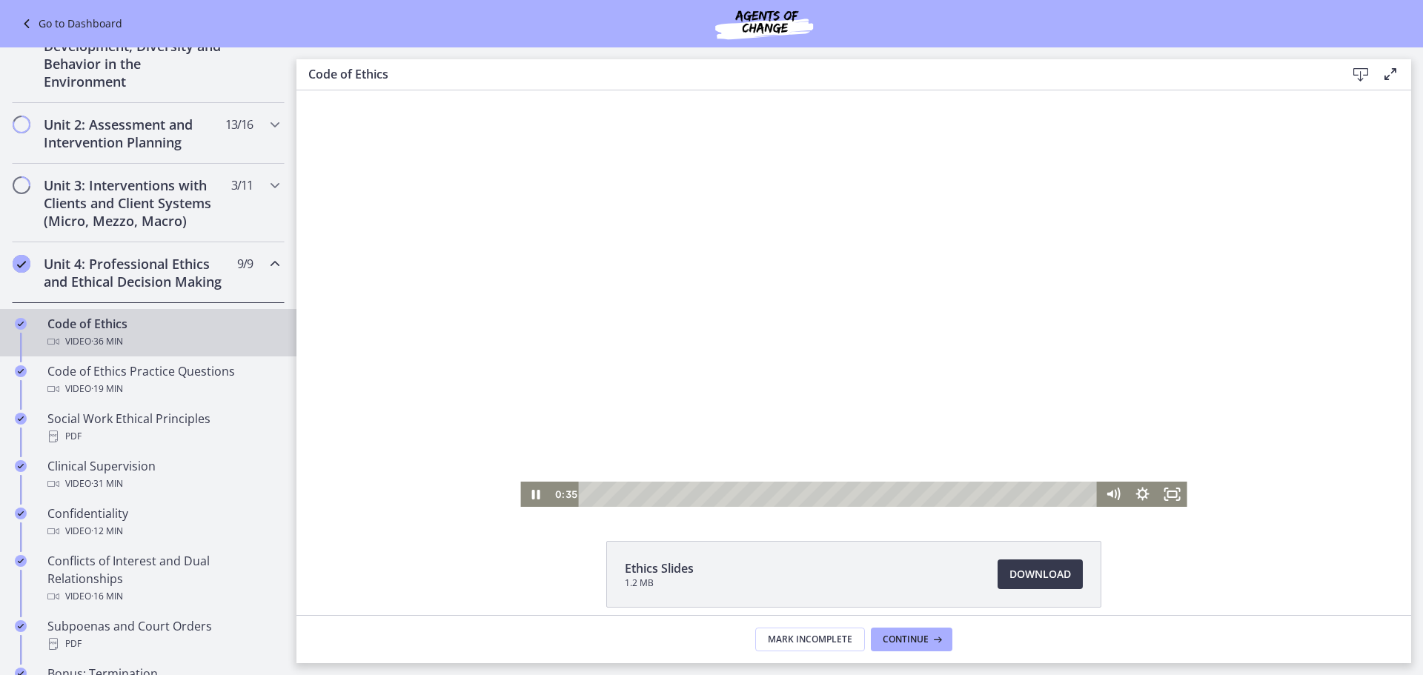
click at [592, 497] on div "Playbar" at bounding box center [840, 494] width 501 height 25
click at [606, 495] on div "1:34" at bounding box center [840, 494] width 501 height 25
click at [626, 495] on div "3:04" at bounding box center [840, 494] width 501 height 25
click at [1064, 495] on div "34:54" at bounding box center [840, 494] width 501 height 25
click at [1021, 498] on div "31:50" at bounding box center [840, 494] width 501 height 25
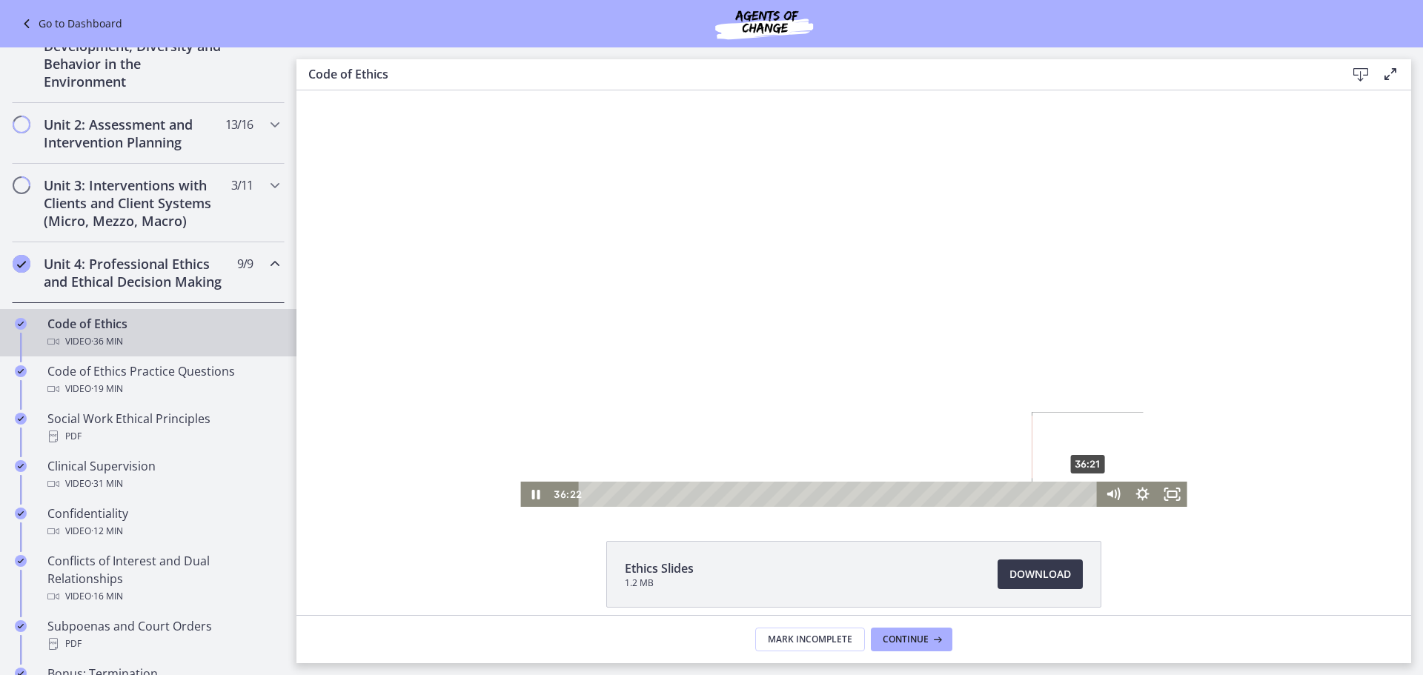
click at [1084, 493] on div "36:21" at bounding box center [840, 494] width 501 height 25
click at [531, 505] on icon "Pause" at bounding box center [535, 494] width 30 height 25
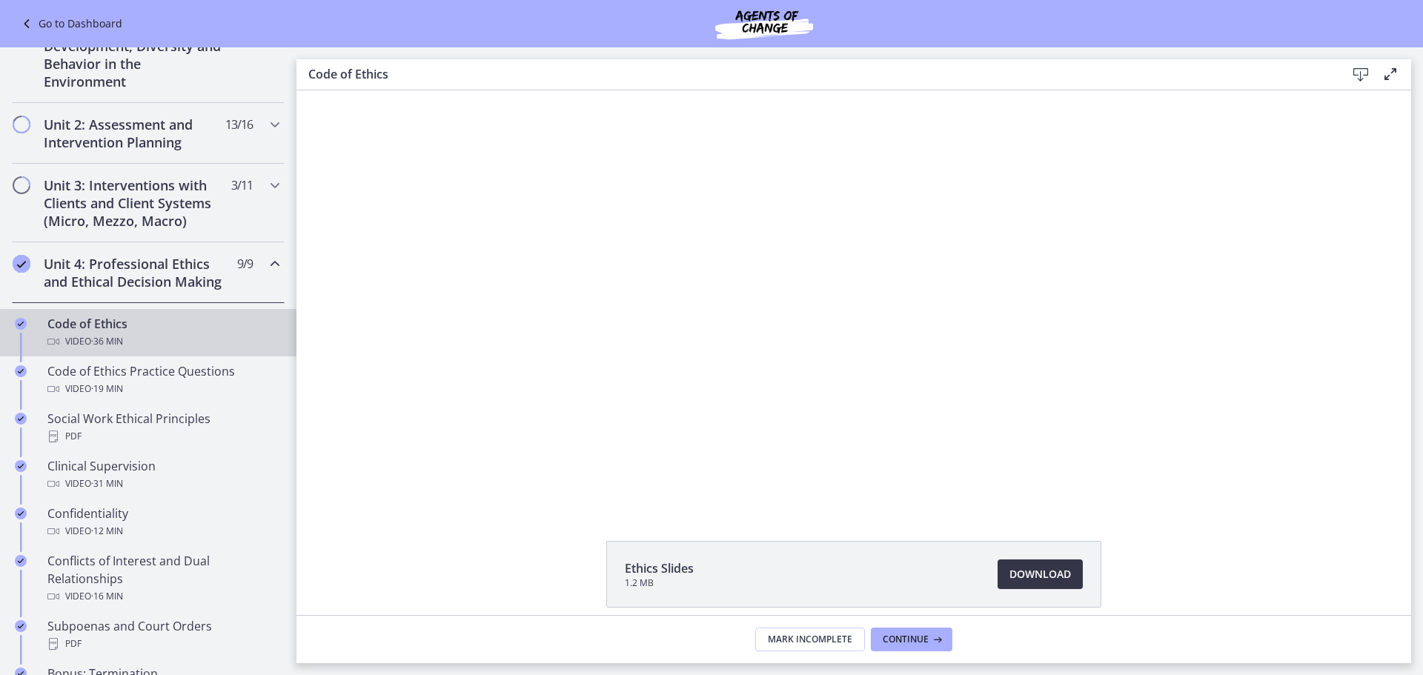
click at [1029, 570] on span "Download Opens in a new window" at bounding box center [1041, 575] width 62 height 18
